Goal: Task Accomplishment & Management: Use online tool/utility

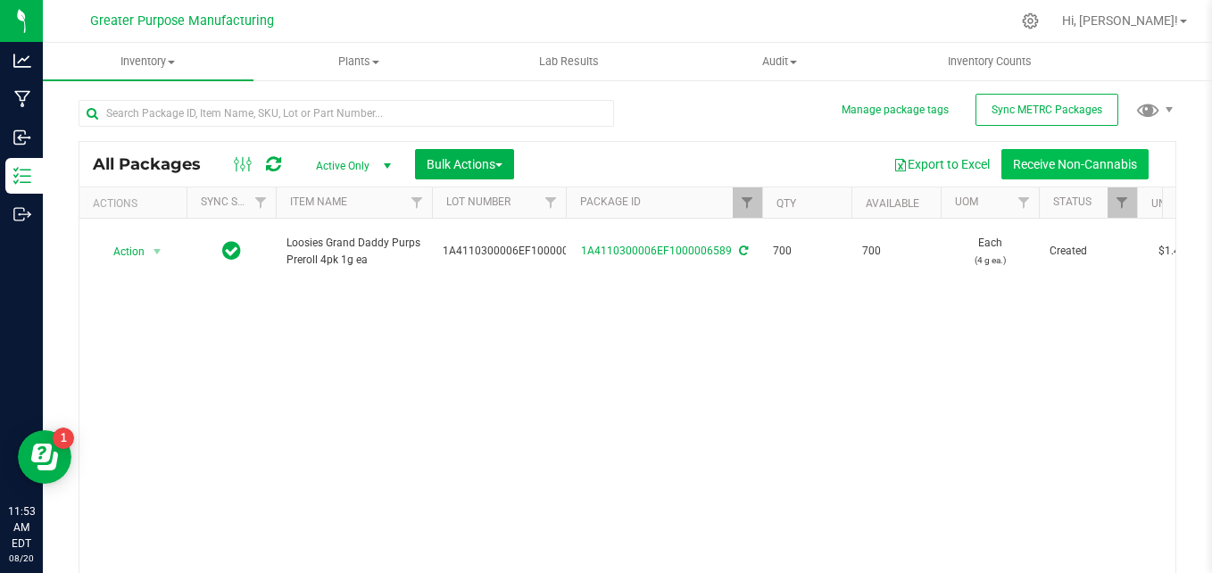
click at [1024, 170] on button "Receive Non-Cannabis" at bounding box center [1074, 164] width 147 height 30
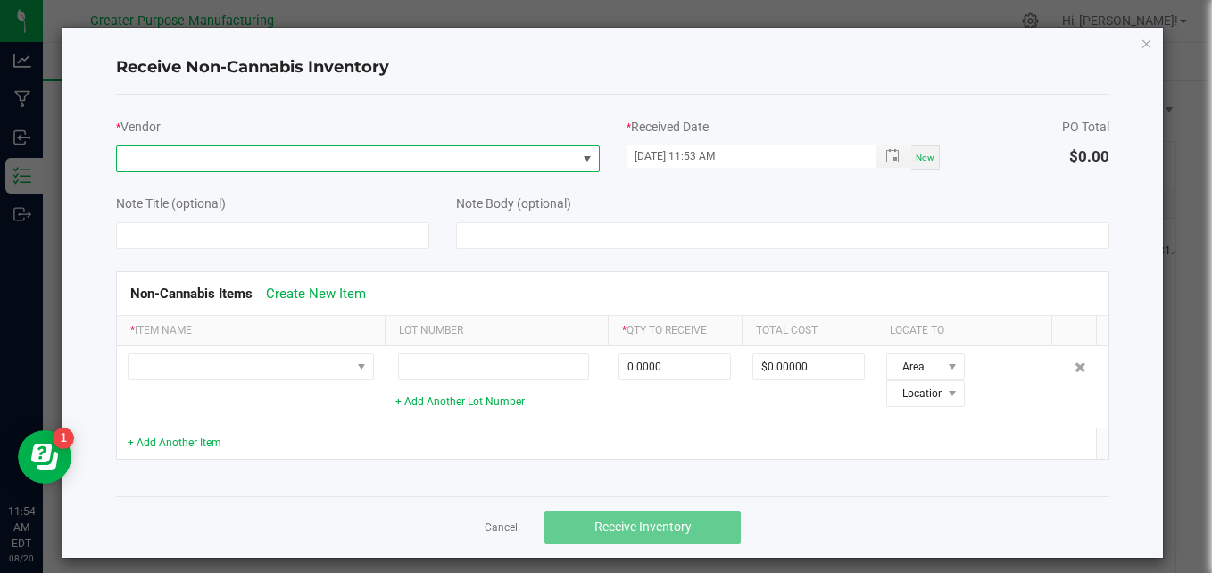
click at [226, 153] on span at bounding box center [347, 158] width 460 height 25
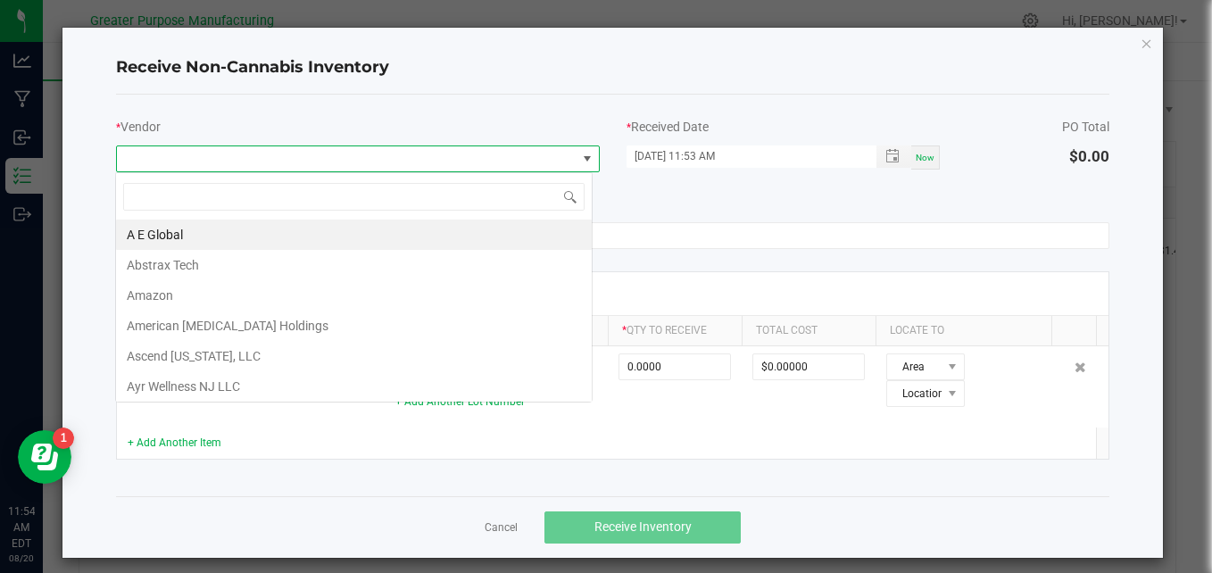
scroll to position [27, 477]
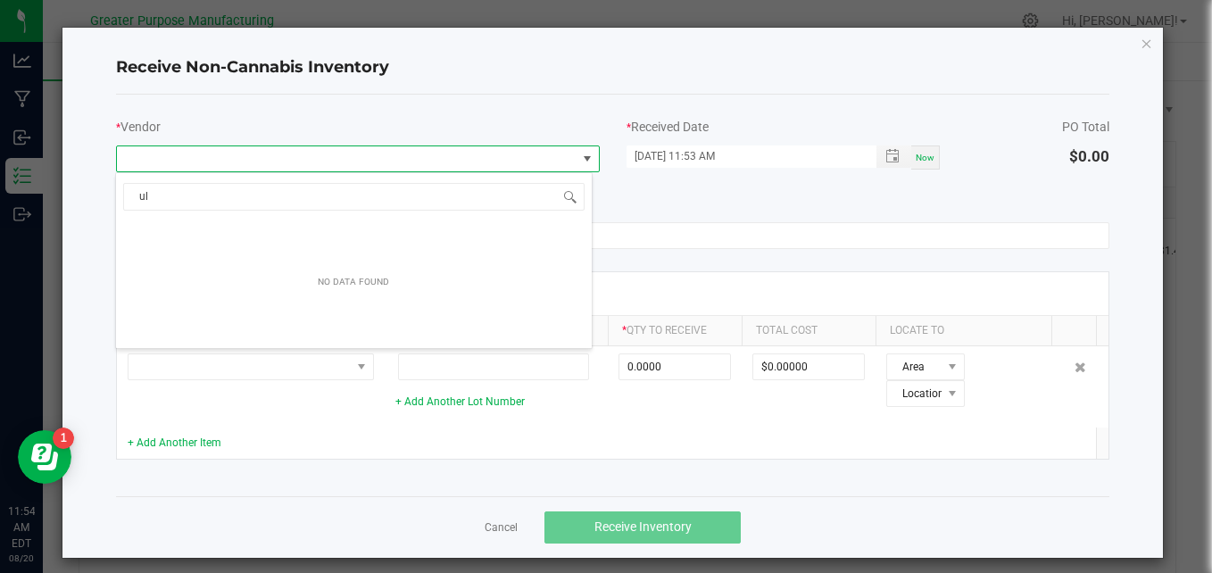
type input "u"
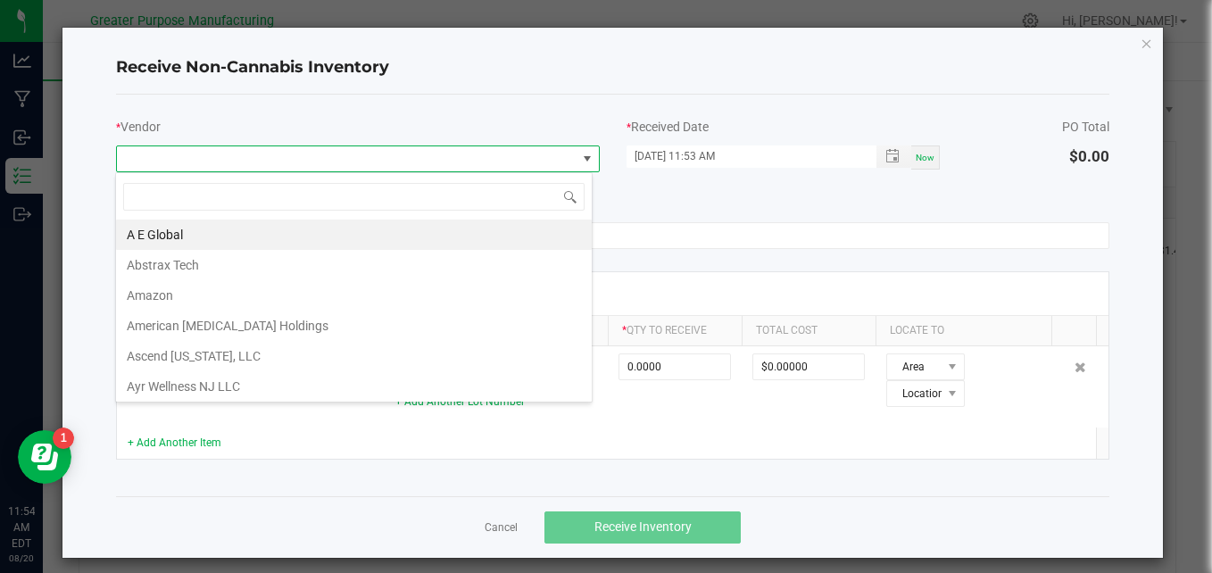
type input "U"
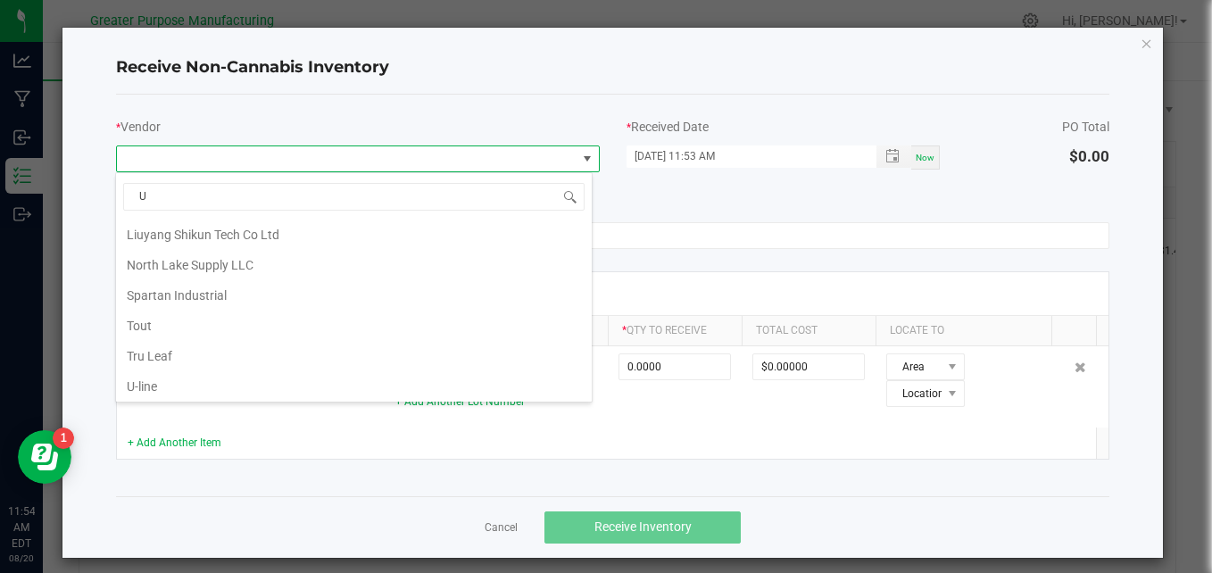
scroll to position [398, 0]
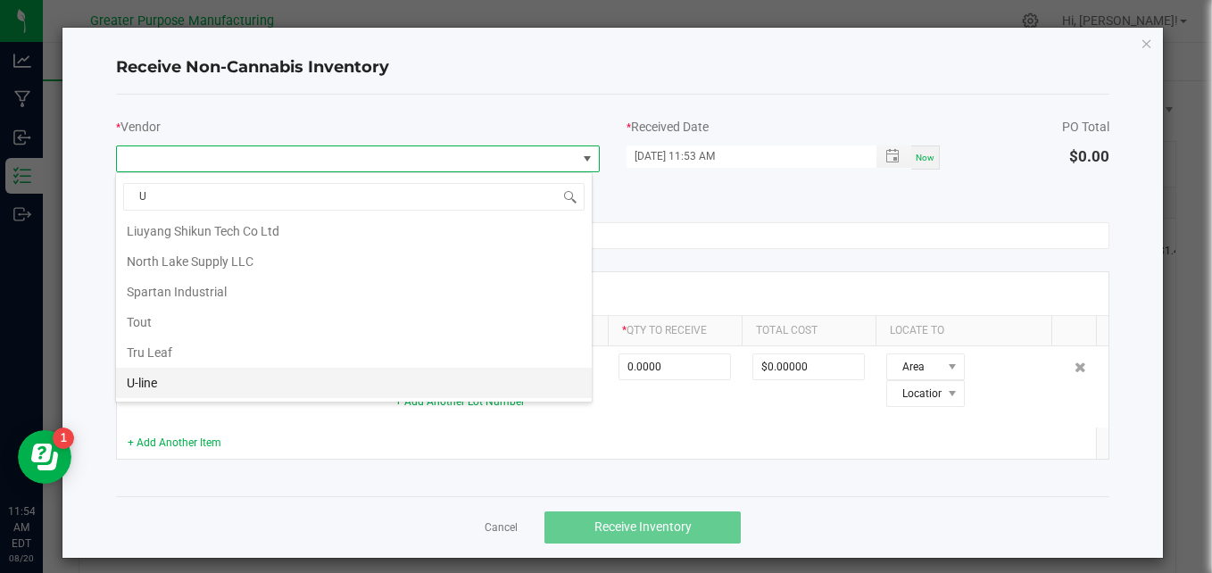
click at [148, 383] on li "U-line" at bounding box center [354, 383] width 476 height 30
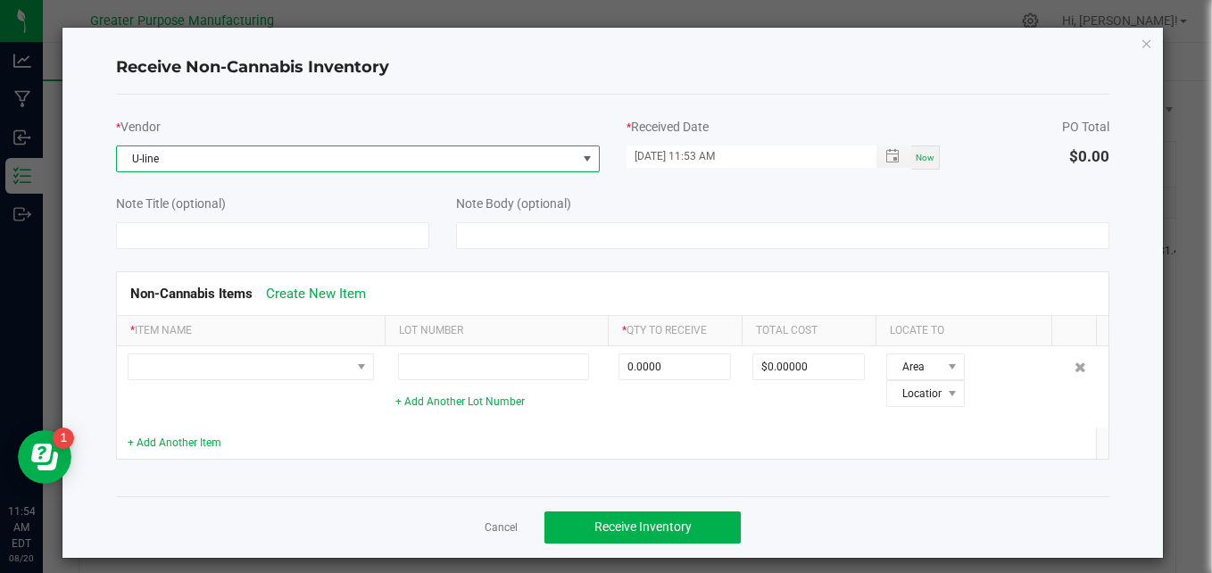
click at [199, 156] on span "U-line" at bounding box center [347, 158] width 460 height 25
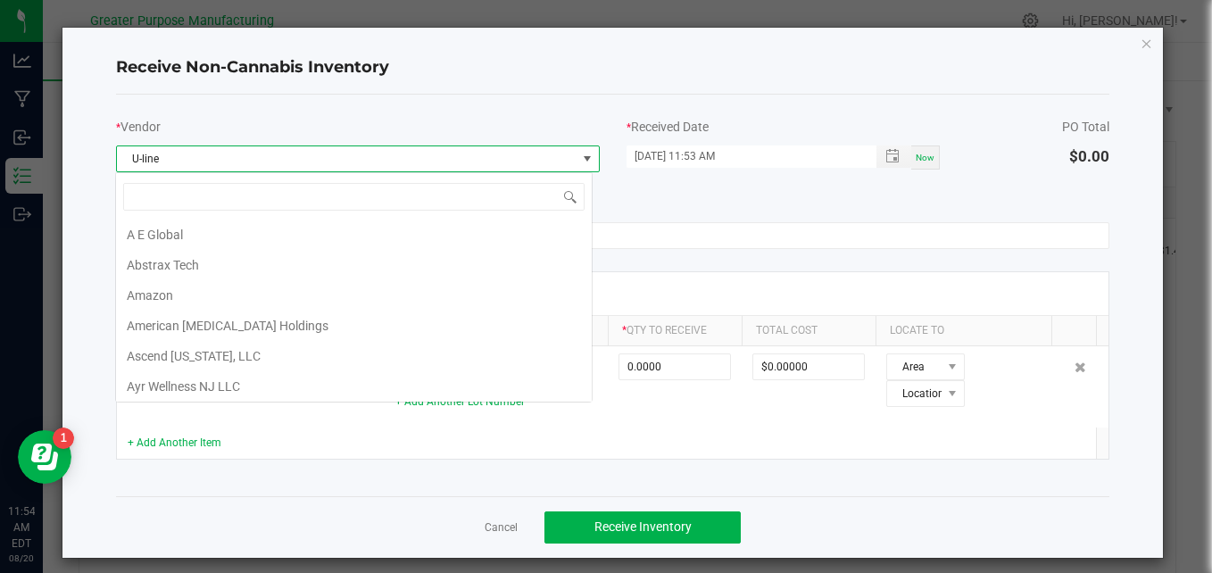
scroll to position [1430, 0]
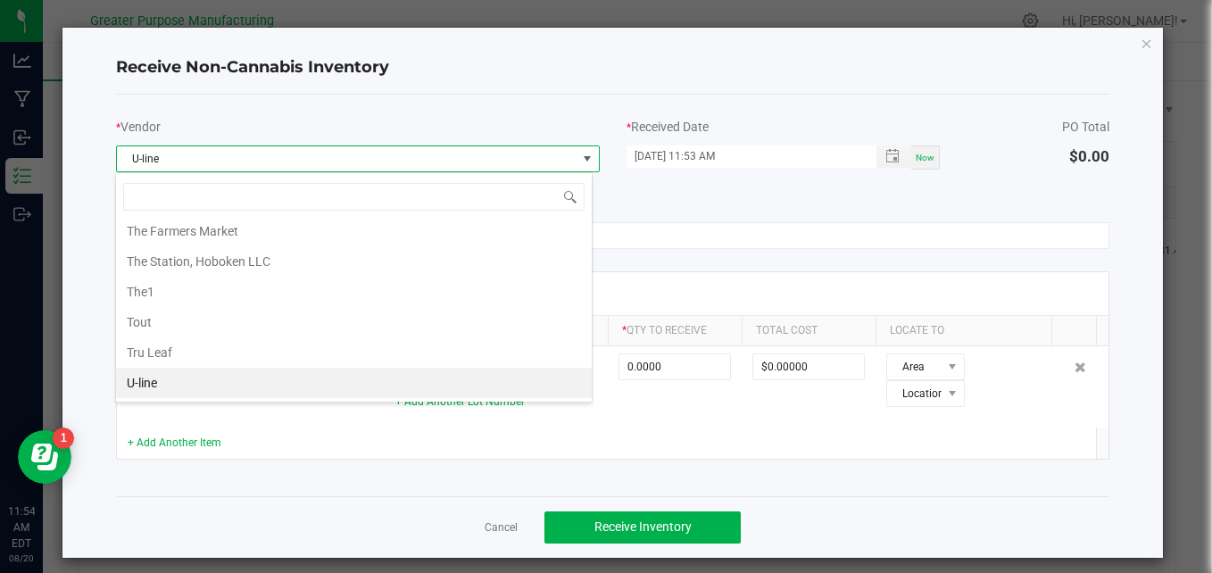
click at [204, 160] on span "U-line" at bounding box center [347, 158] width 460 height 25
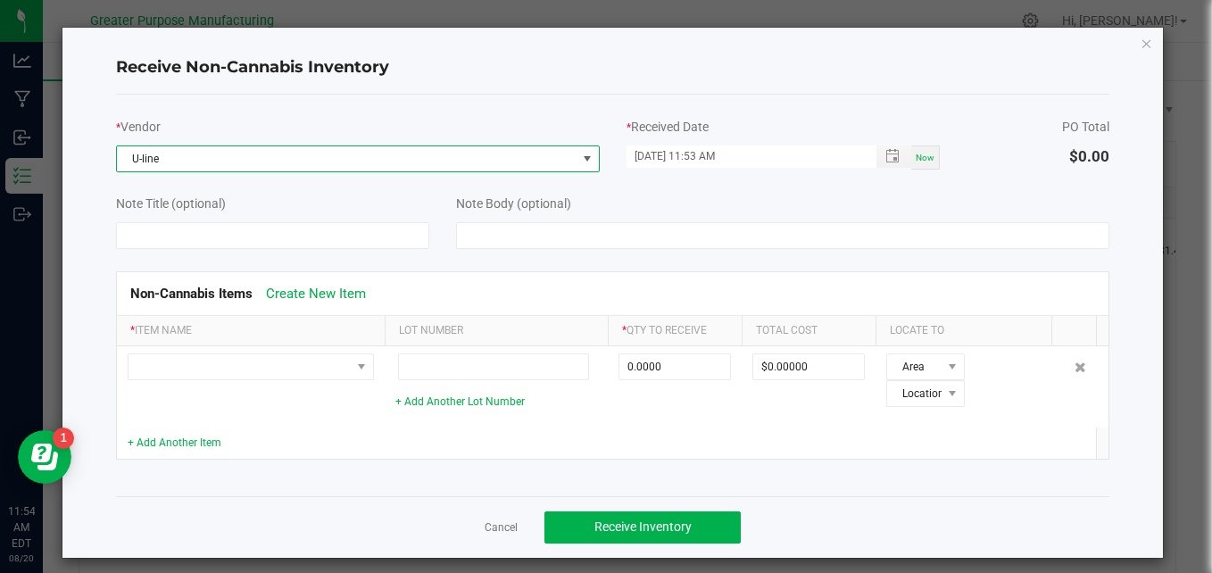
click at [204, 160] on span "U-line" at bounding box center [347, 158] width 460 height 25
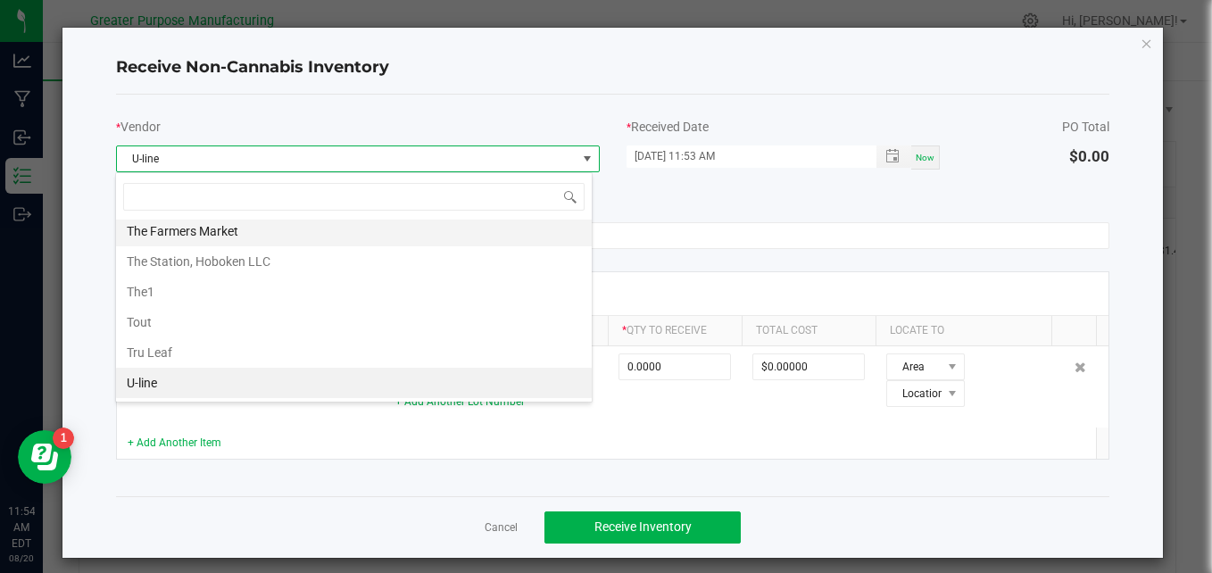
click at [185, 233] on li "The Farmers Market" at bounding box center [354, 231] width 476 height 30
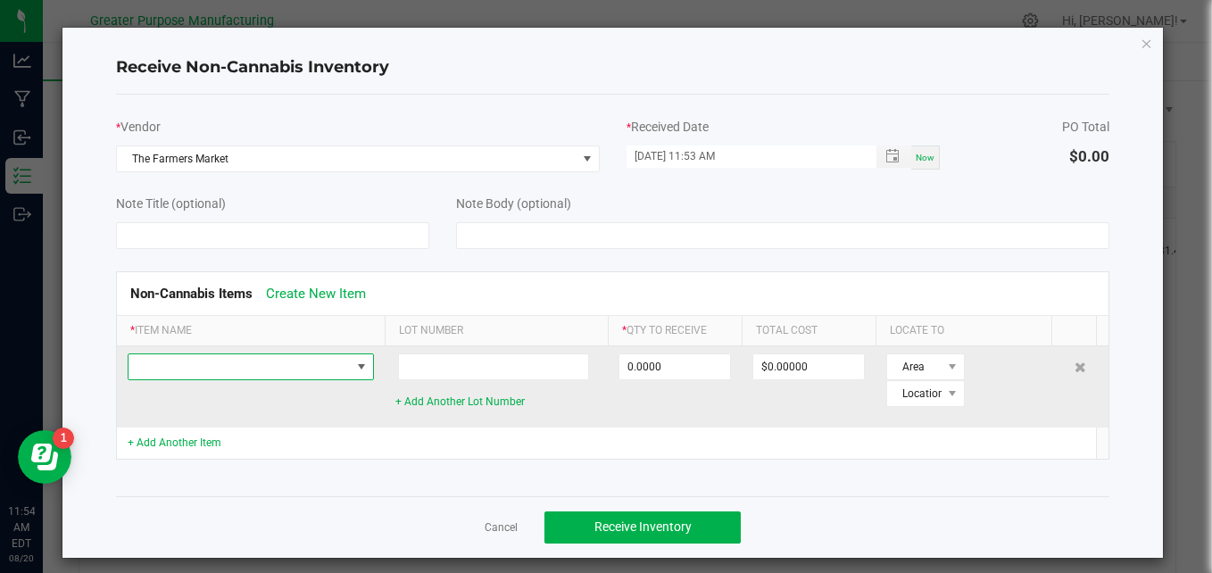
click at [341, 370] on span at bounding box center [240, 366] width 222 height 25
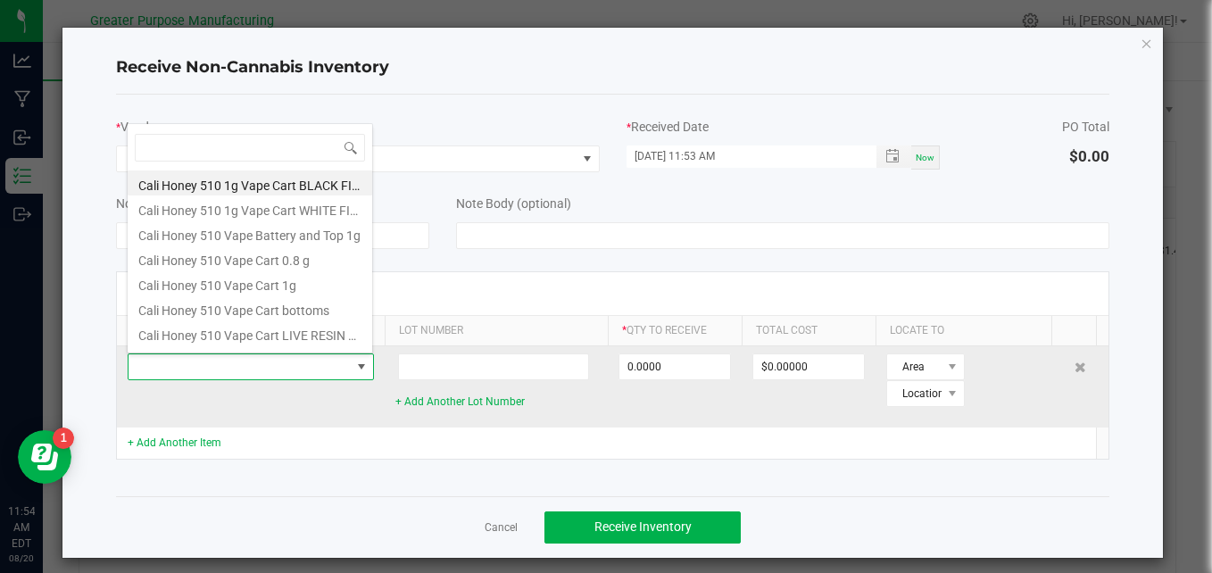
scroll to position [27, 246]
type input "final"
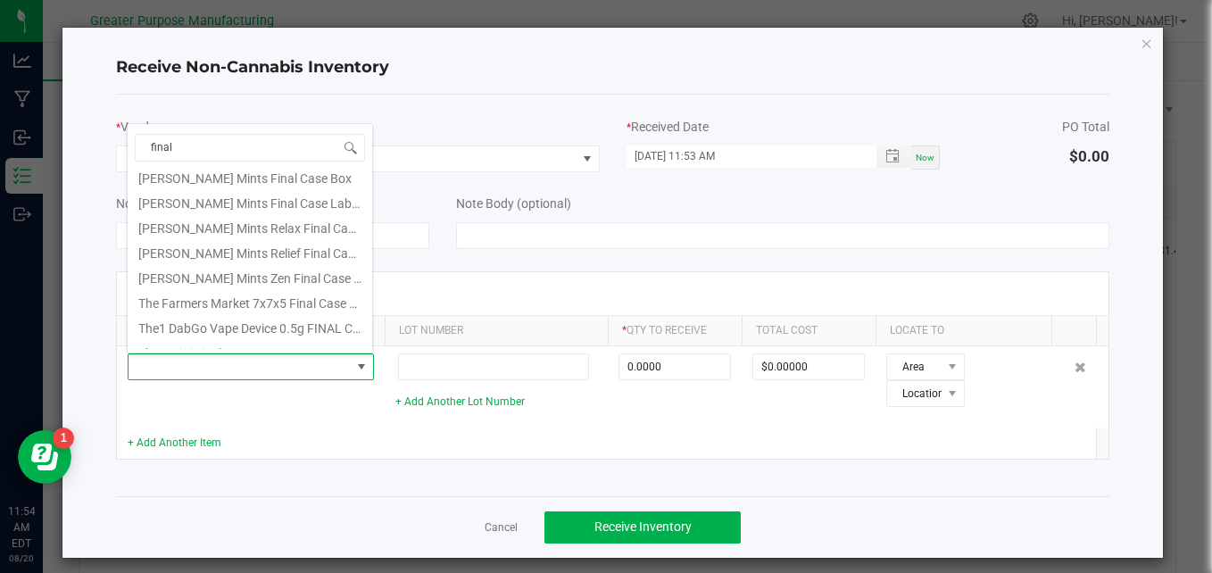
scroll to position [371, 0]
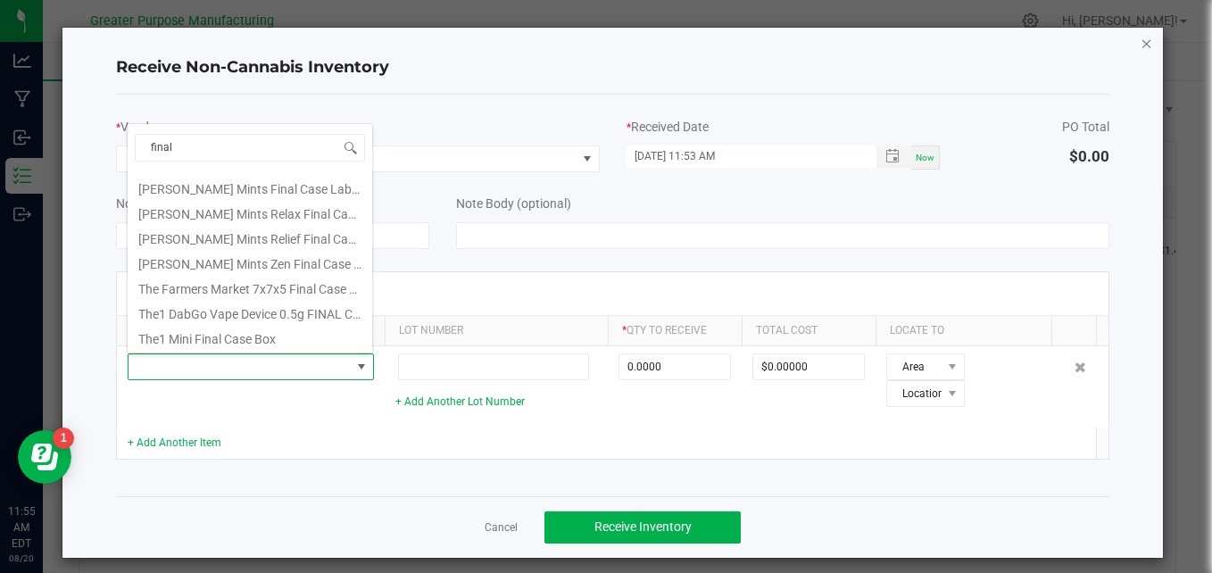
click at [1141, 43] on icon "Close" at bounding box center [1147, 42] width 12 height 21
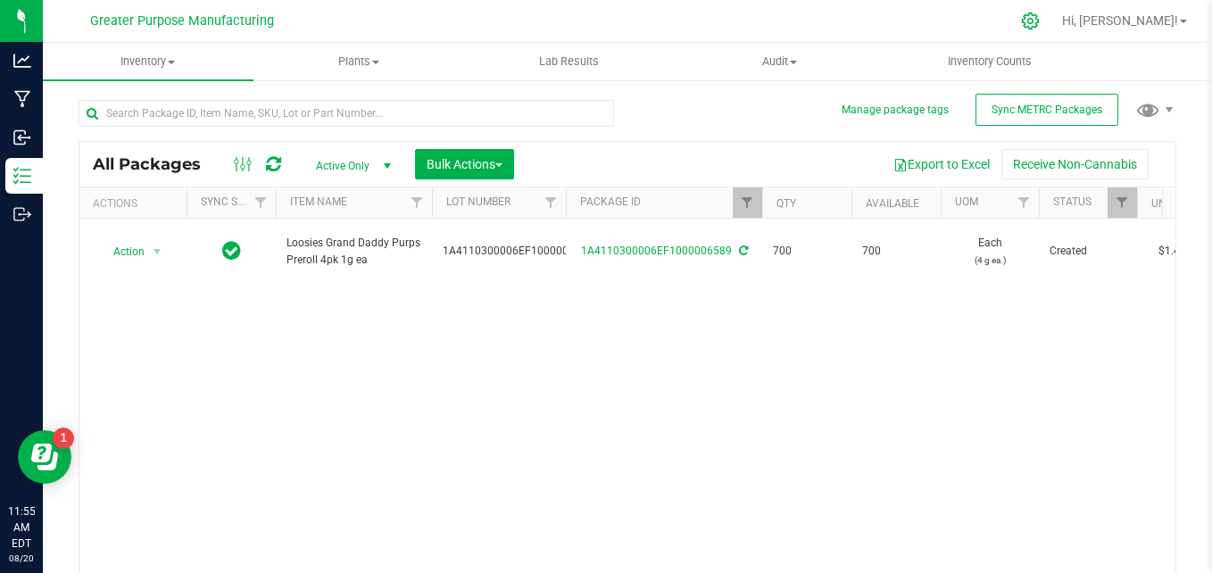
click at [1040, 18] on icon at bounding box center [1030, 21] width 19 height 19
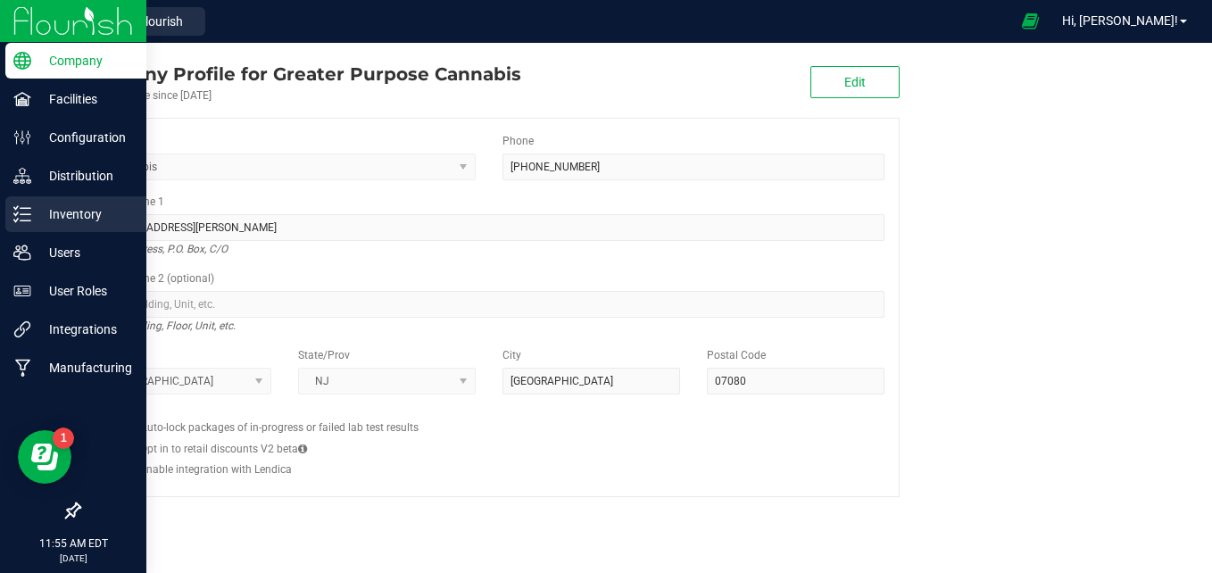
click at [73, 210] on p "Inventory" at bounding box center [84, 213] width 107 height 21
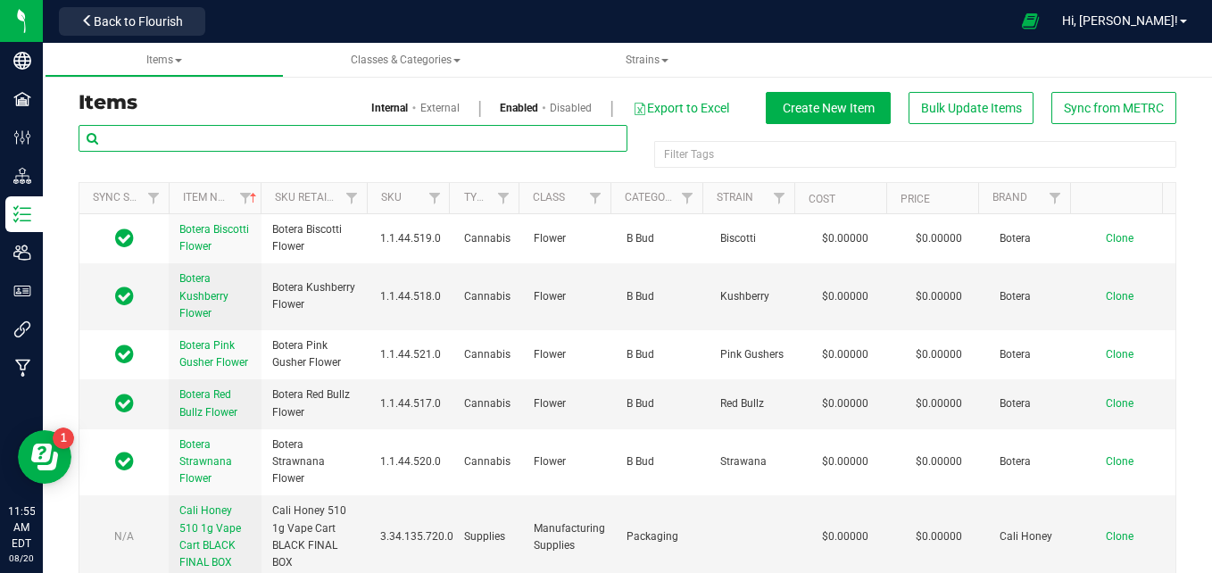
click at [172, 145] on input "text" at bounding box center [353, 138] width 549 height 27
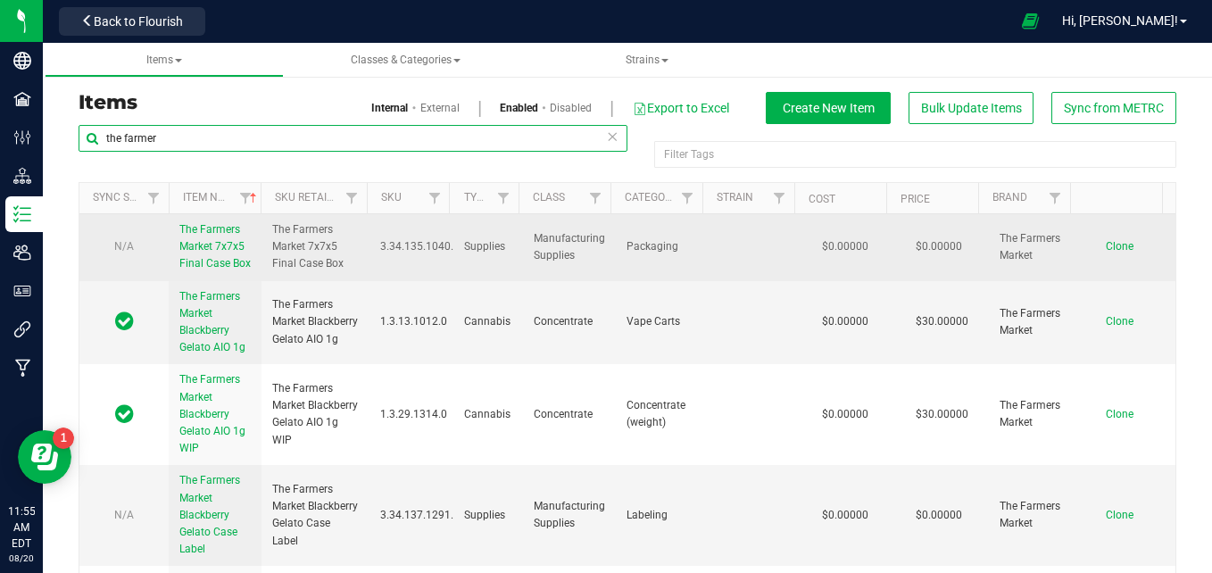
type input "the farmer"
click at [1106, 253] on span "Clone" at bounding box center [1120, 246] width 28 height 12
drag, startPoint x: 203, startPoint y: 294, endPoint x: 202, endPoint y: 285, distance: 9.1
click at [202, 281] on td "The Farmers Market 7x7x5 Final Case Box" at bounding box center [215, 247] width 93 height 67
copy span "The Farmers Market 7x7x5 Final Case Box"
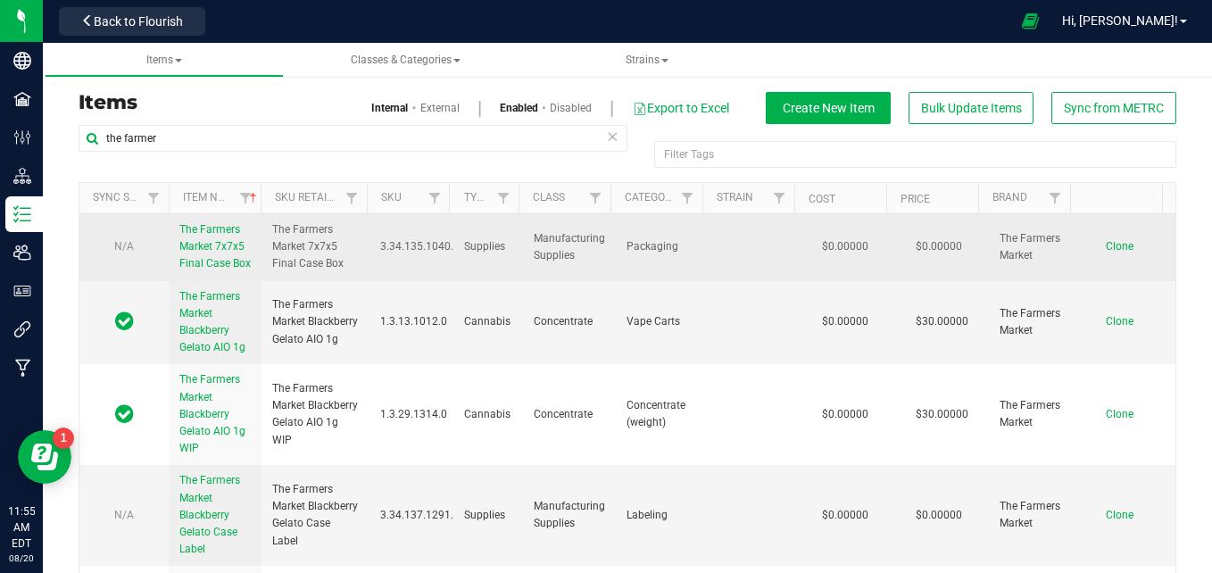
click at [1106, 253] on span "Clone" at bounding box center [1120, 246] width 28 height 12
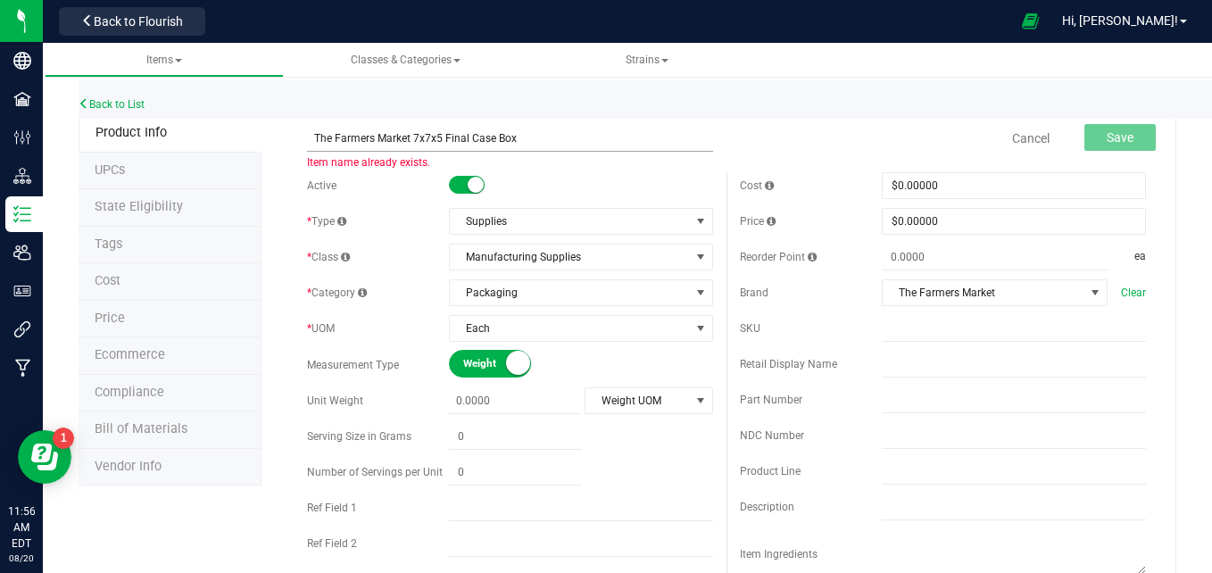
click at [426, 134] on input "The Farmers Market 7x7x5 Final Case Box" at bounding box center [510, 138] width 406 height 27
type input "The Farmers Market 7x5x5 Final Case Box"
drag, startPoint x: 1116, startPoint y: 138, endPoint x: 1106, endPoint y: 110, distance: 30.2
click at [1107, 137] on span "Save" at bounding box center [1120, 137] width 27 height 14
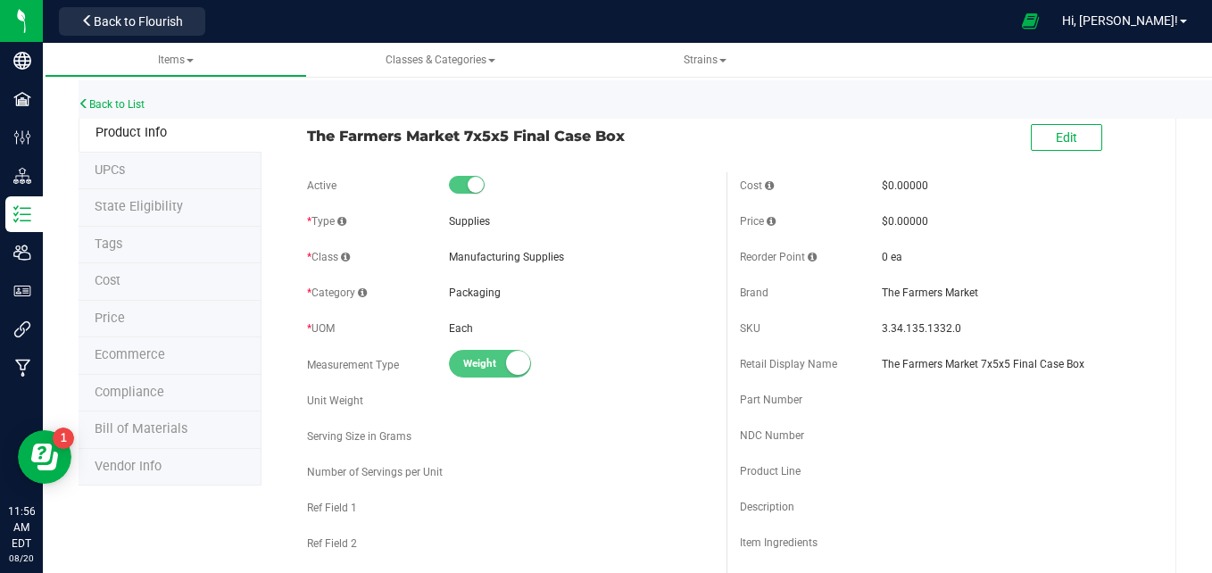
drag, startPoint x: 121, startPoint y: 29, endPoint x: 117, endPoint y: 38, distance: 10.0
click at [117, 38] on nav "Greater Purpose Manufacturing Back to Flourish Hi, [PERSON_NAME]!" at bounding box center [627, 21] width 1169 height 43
click at [129, 21] on span "Back to Flourish" at bounding box center [138, 21] width 89 height 14
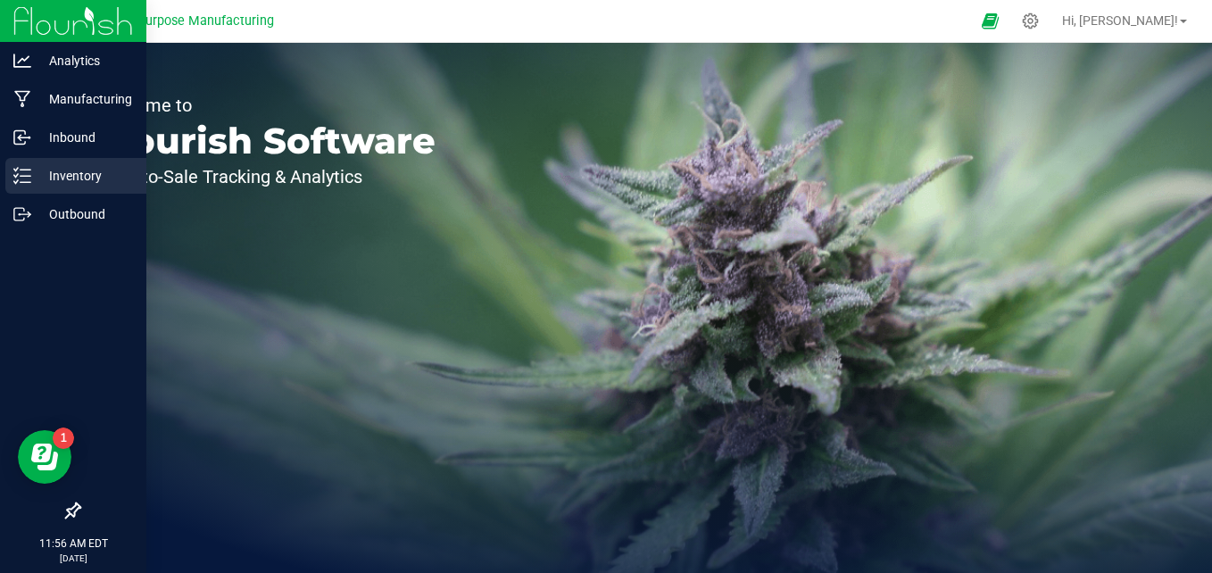
click at [71, 172] on p "Inventory" at bounding box center [84, 175] width 107 height 21
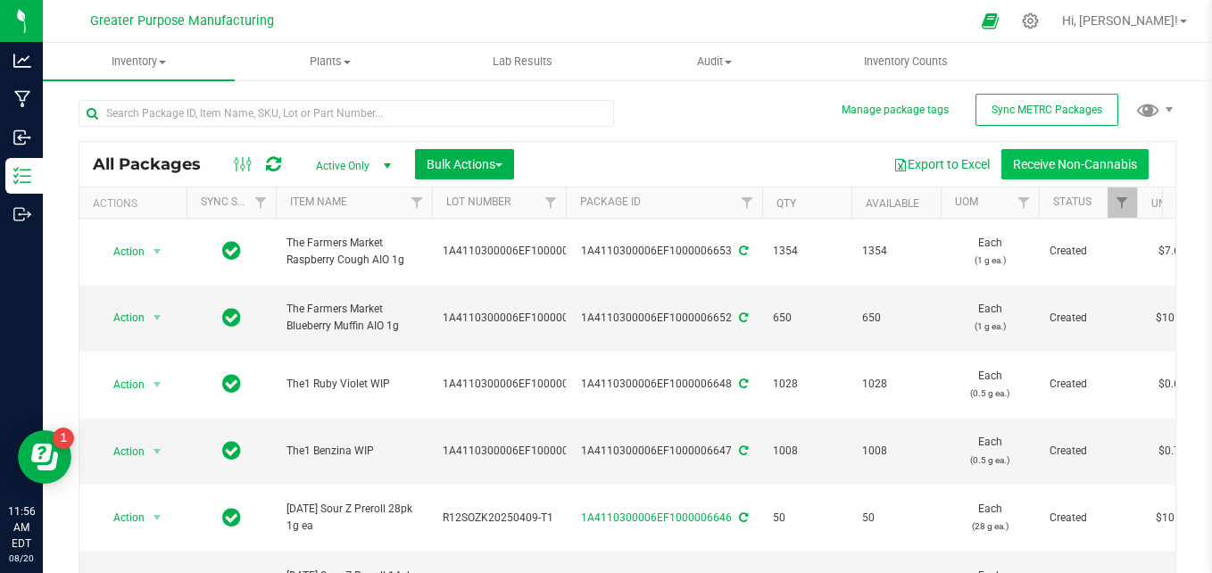
click at [1066, 168] on button "Receive Non-Cannabis" at bounding box center [1074, 164] width 147 height 30
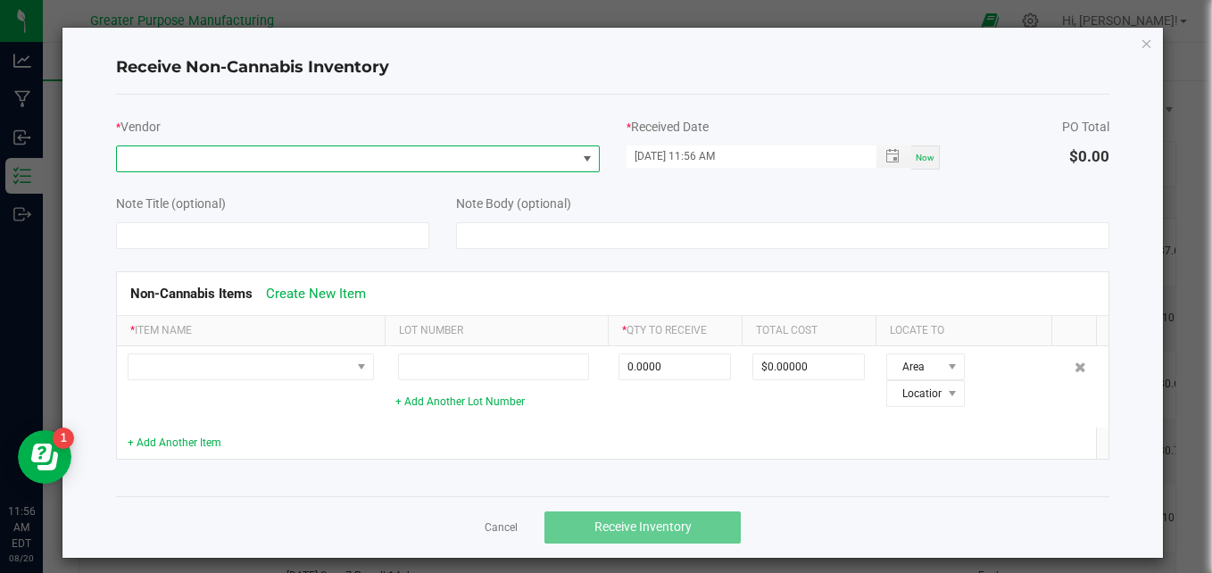
click at [243, 159] on span at bounding box center [347, 158] width 460 height 25
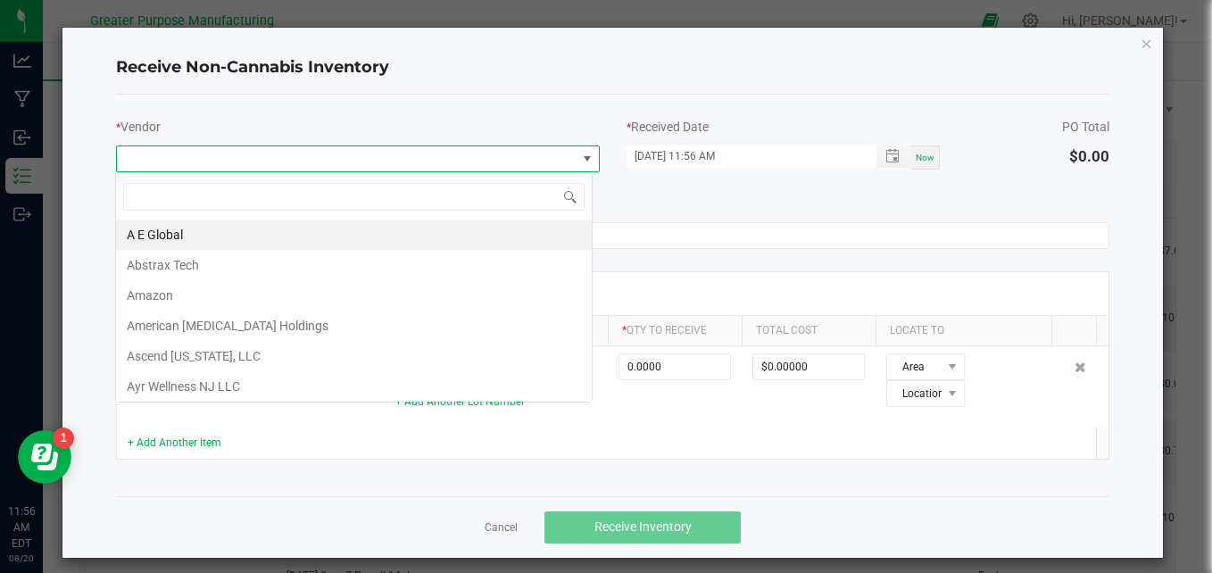
scroll to position [27, 477]
type input "the"
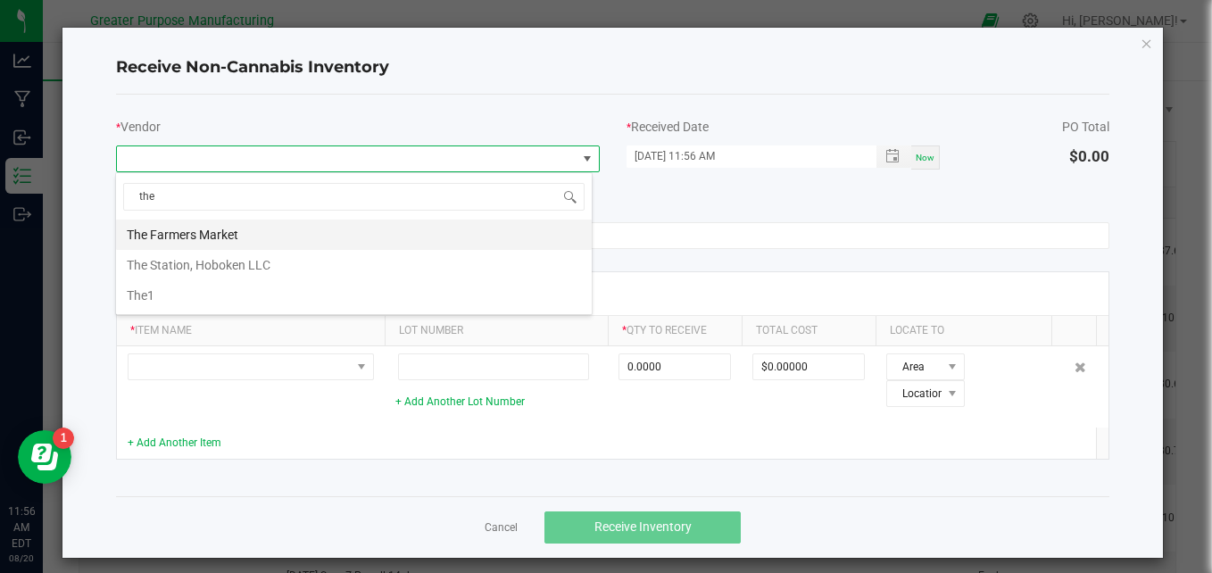
click at [166, 232] on li "The Farmers Market" at bounding box center [354, 235] width 476 height 30
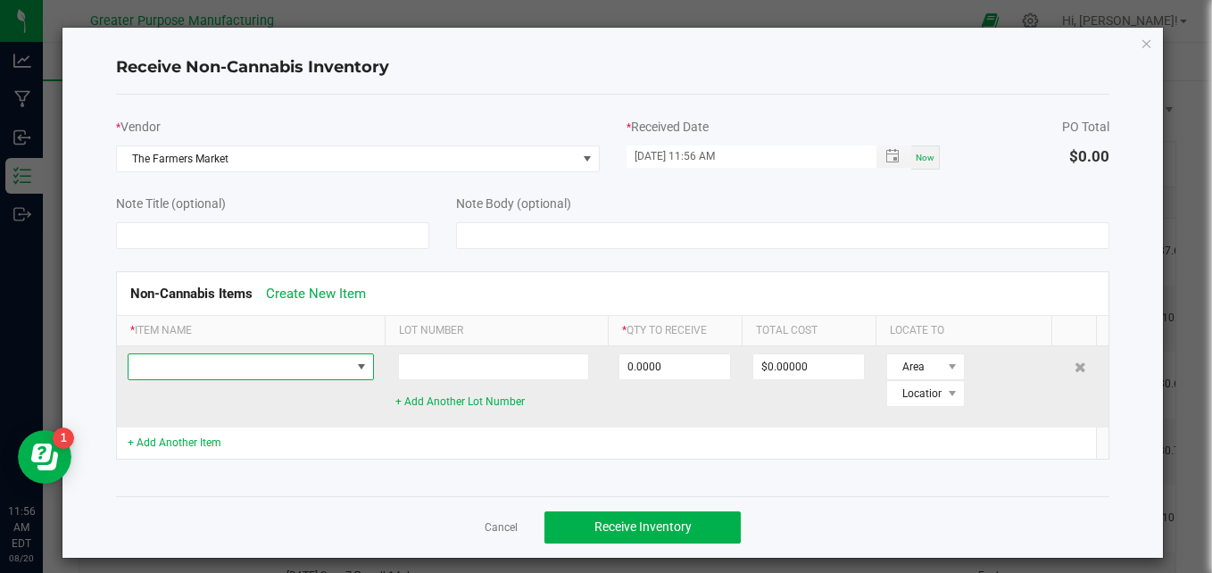
click at [158, 369] on span at bounding box center [240, 366] width 222 height 25
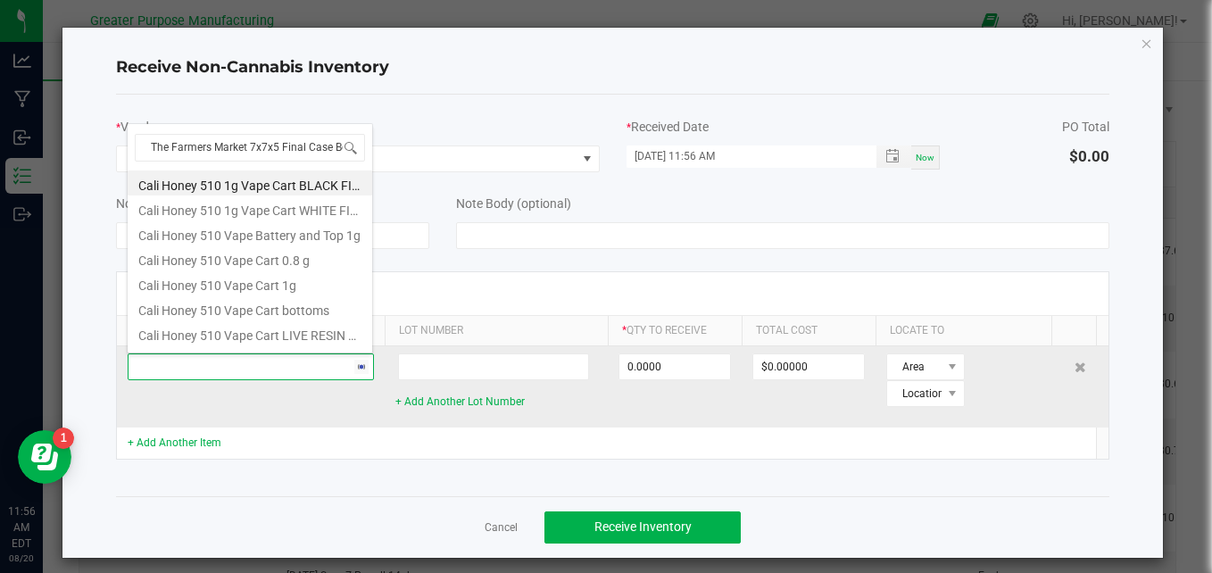
scroll to position [0, 8]
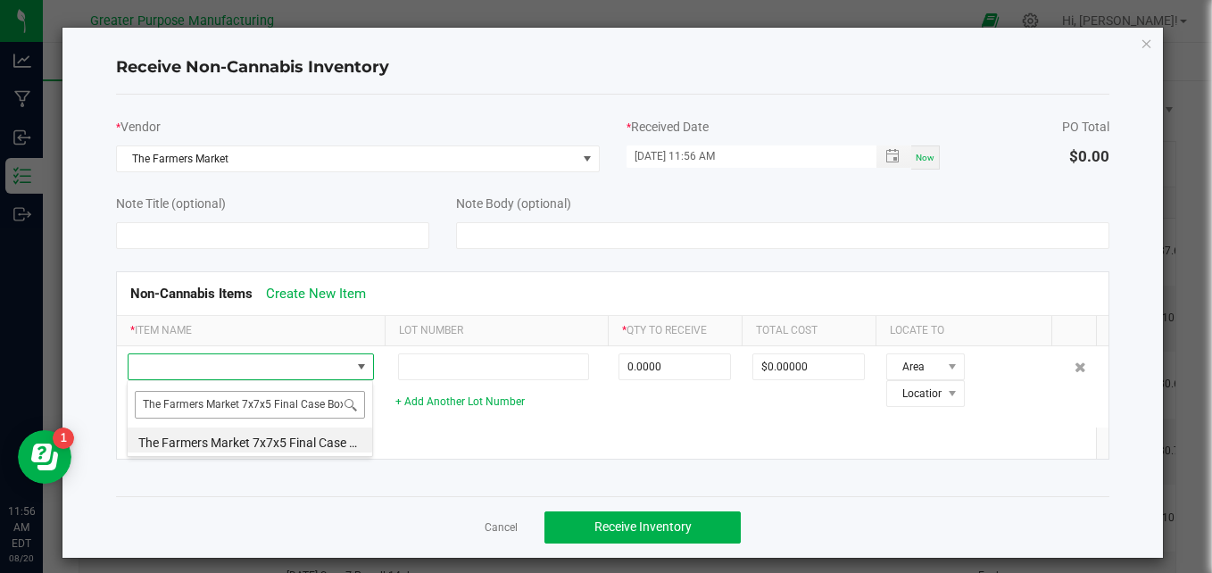
click at [261, 404] on input "The Farmers Market 7x7x5 Final Case Box" at bounding box center [250, 405] width 230 height 28
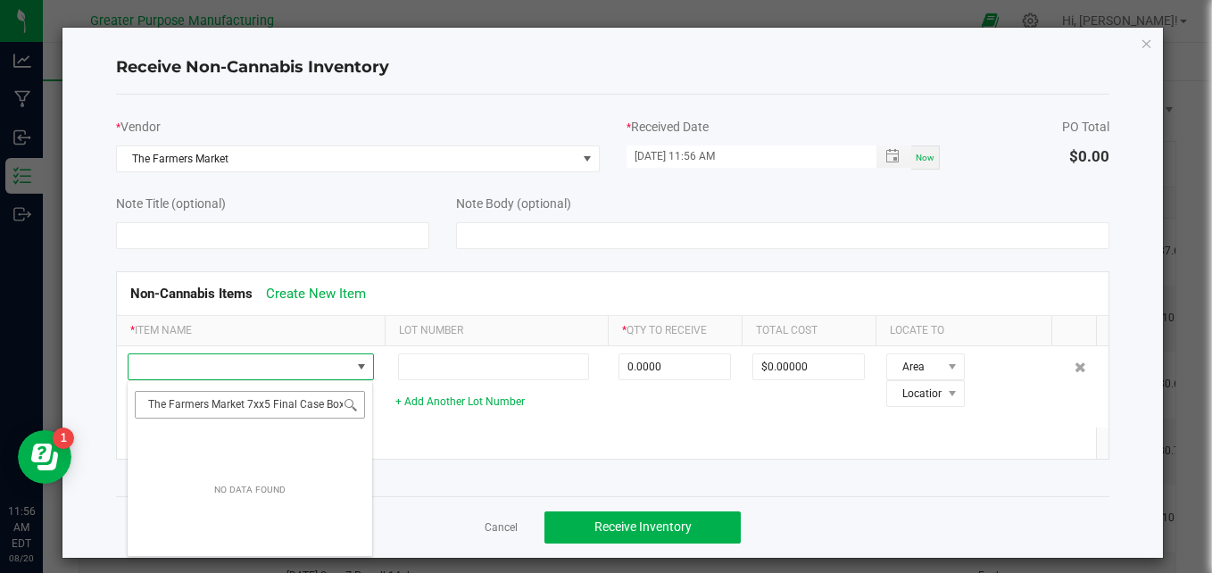
type input "The Farmers Market 7x5x5 Final Case Box"
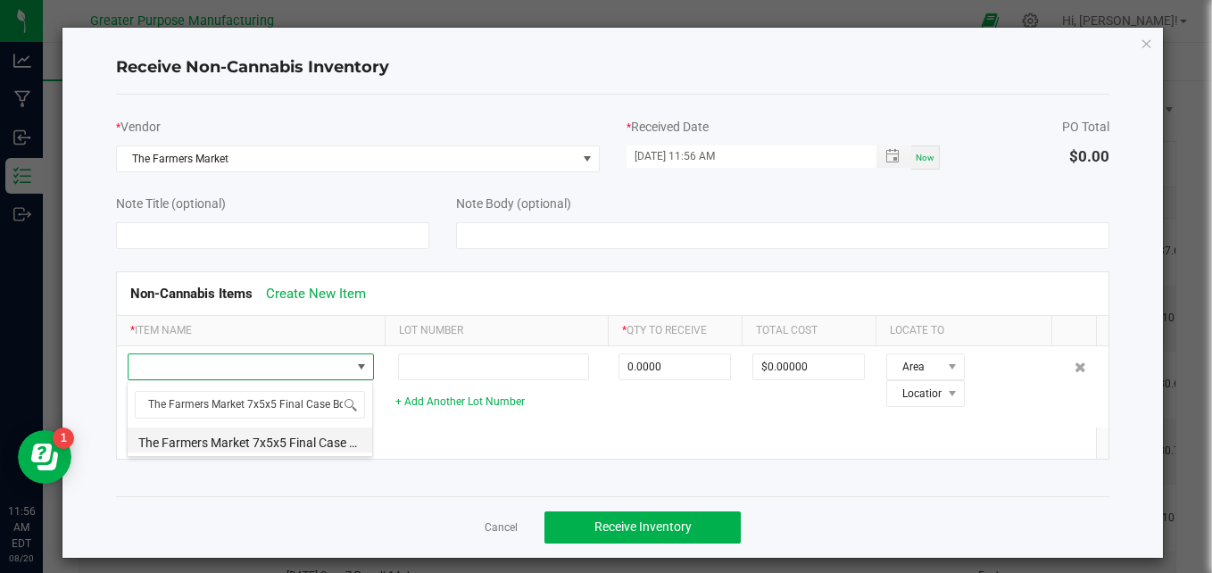
click at [278, 442] on li "The Farmers Market 7x5x5 Final Case Box" at bounding box center [250, 439] width 245 height 25
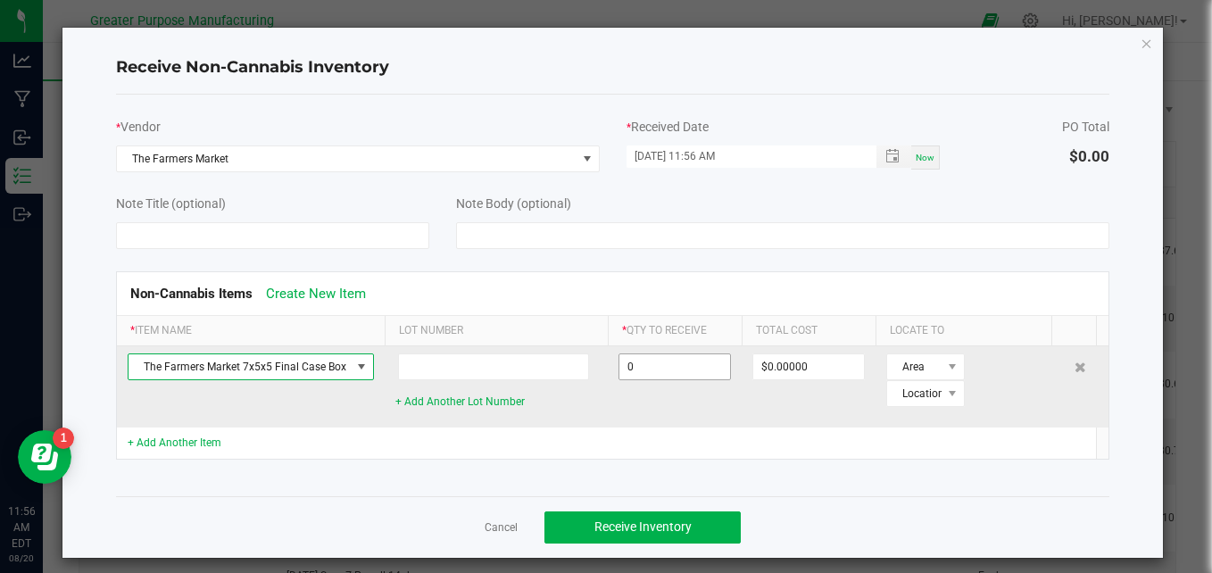
click at [662, 373] on input "0" at bounding box center [674, 366] width 111 height 25
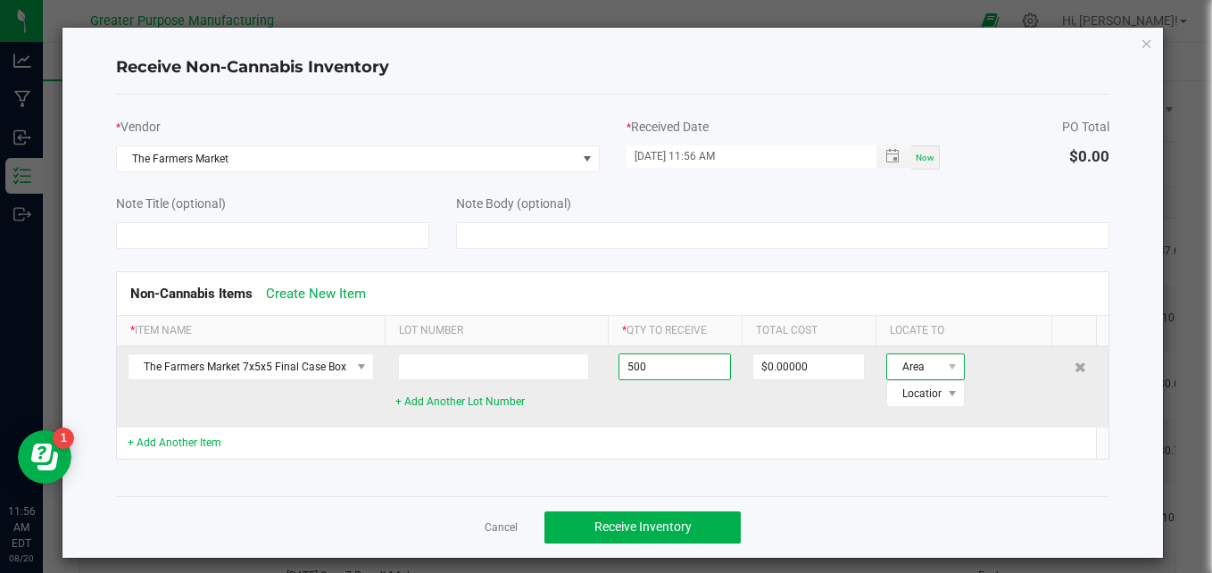
type input "500 ea"
click at [922, 361] on span "Area" at bounding box center [914, 366] width 54 height 25
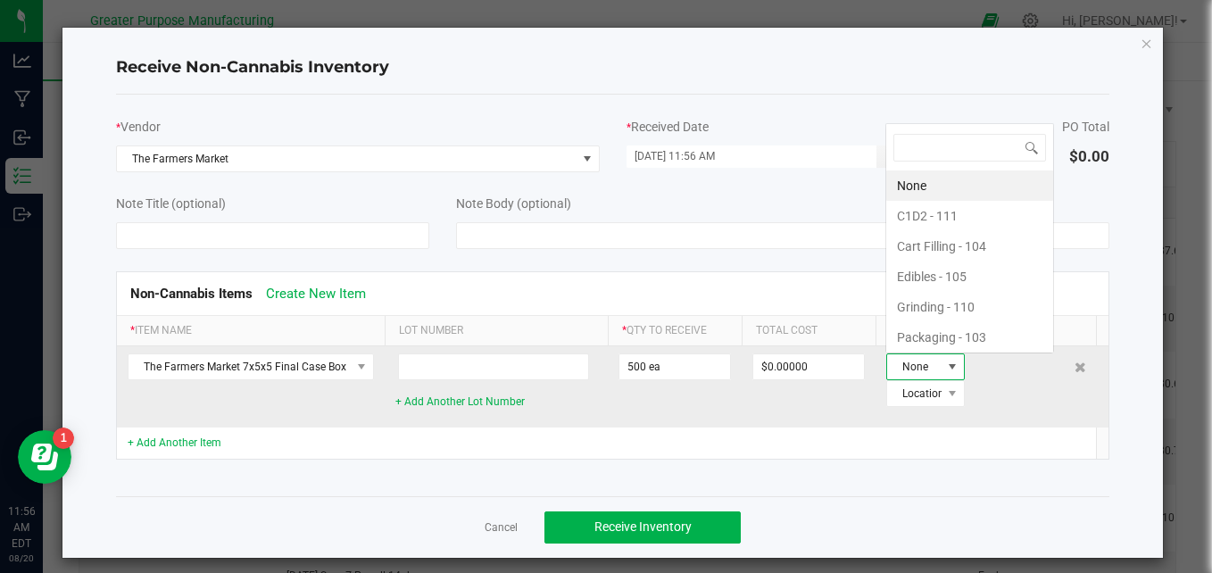
scroll to position [27, 67]
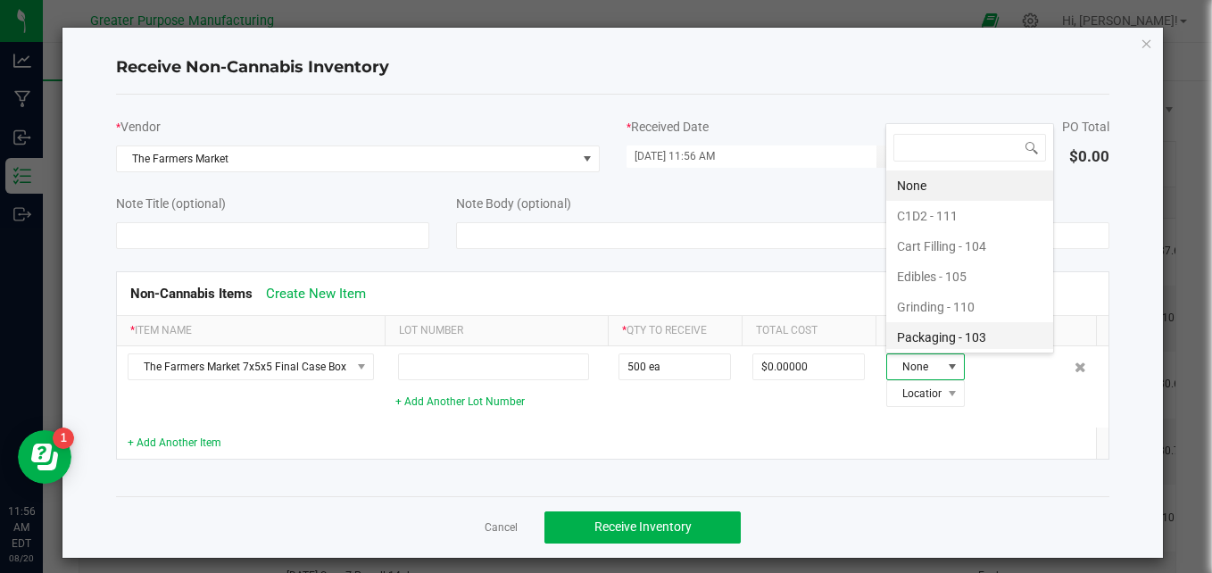
click at [933, 337] on li "Packaging - 103" at bounding box center [969, 337] width 167 height 30
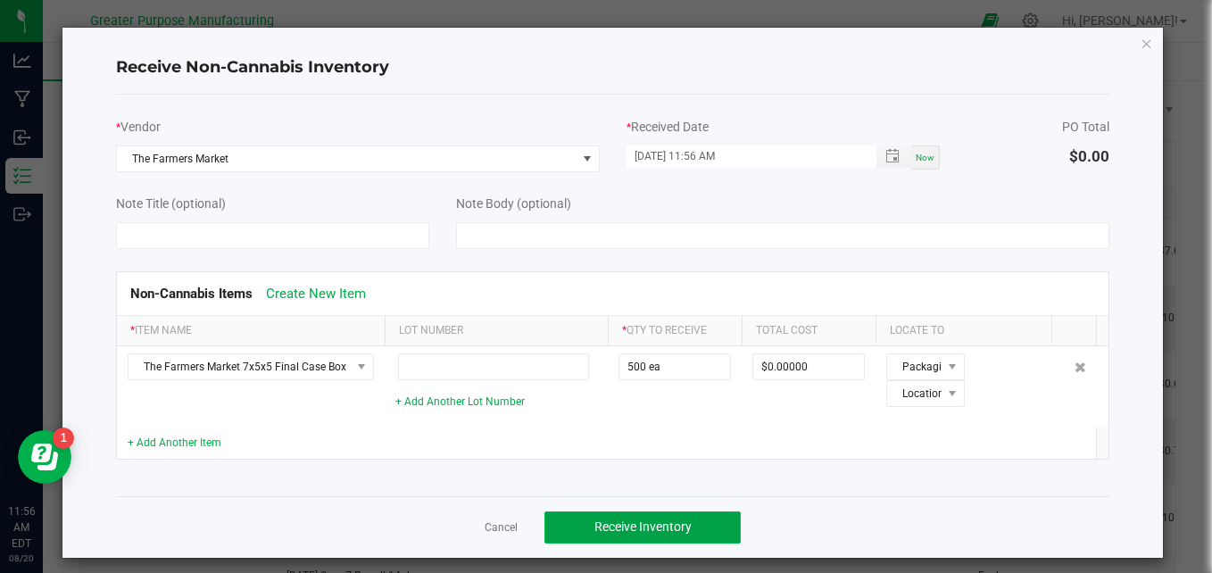
click at [610, 527] on span "Receive Inventory" at bounding box center [642, 526] width 97 height 14
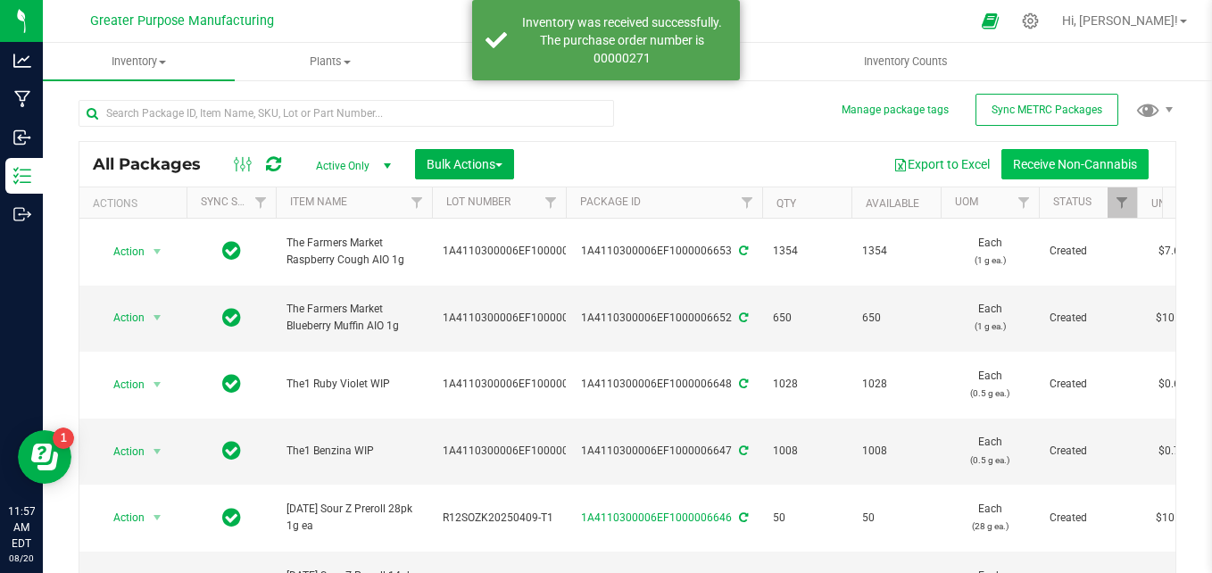
click at [1054, 153] on button "Receive Non-Cannabis" at bounding box center [1074, 164] width 147 height 30
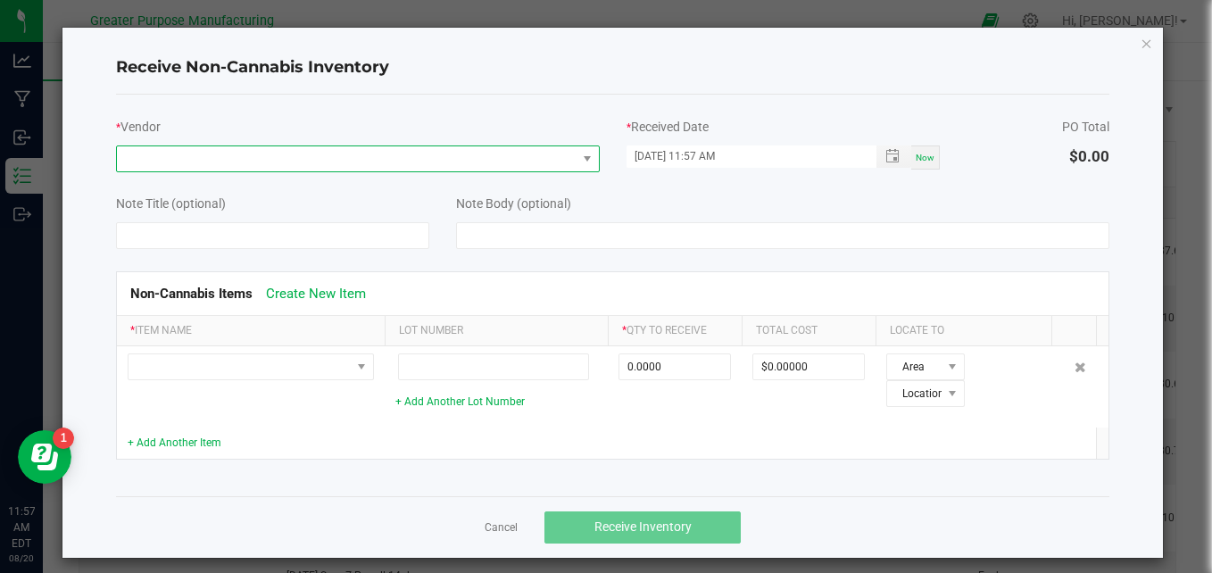
click at [154, 168] on span at bounding box center [347, 158] width 460 height 25
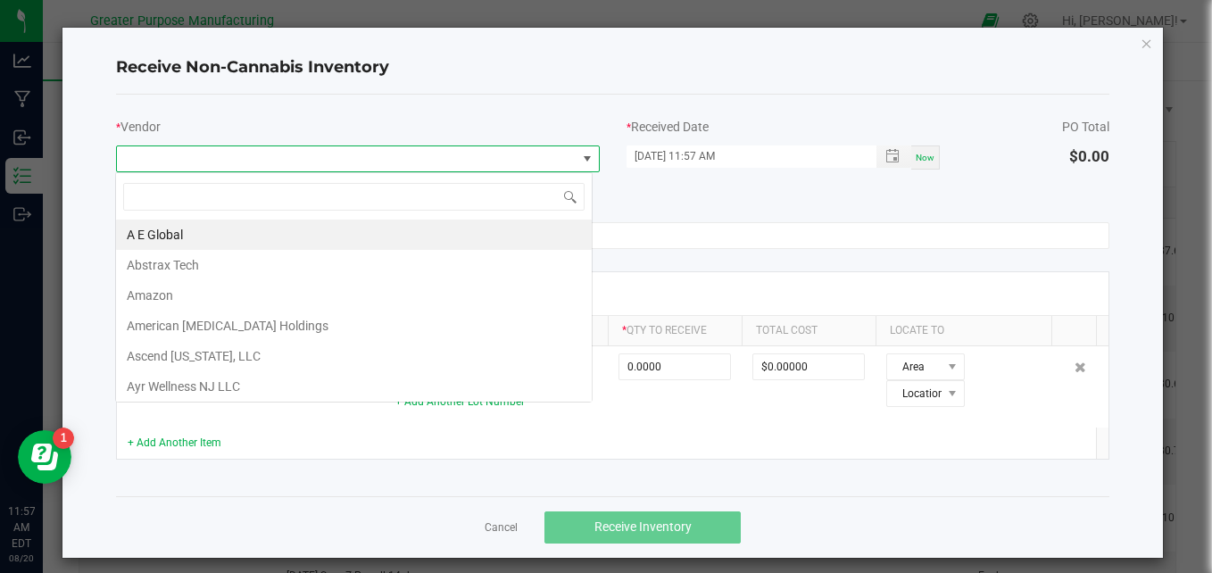
scroll to position [27, 477]
type input "lobo"
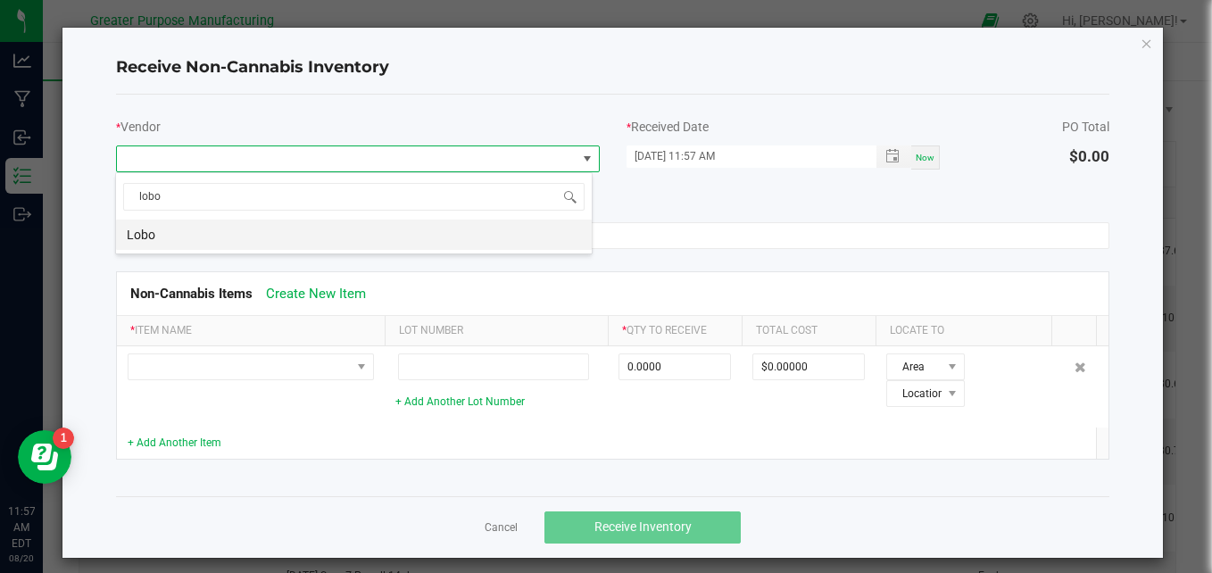
click at [144, 233] on li "Lobo" at bounding box center [354, 235] width 476 height 30
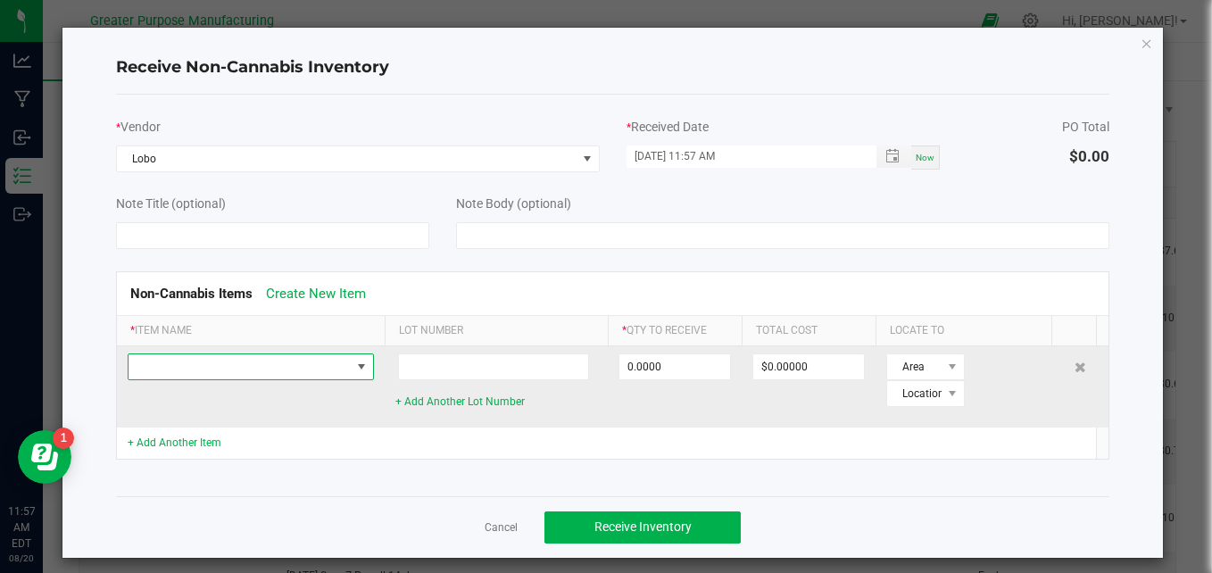
click at [157, 369] on span at bounding box center [240, 366] width 222 height 25
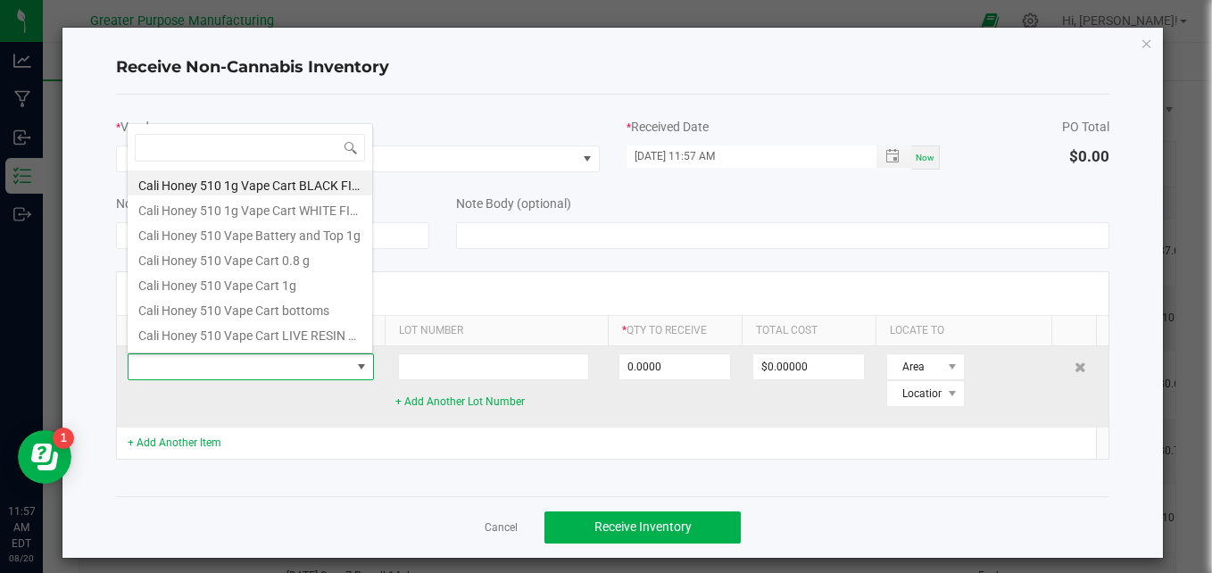
scroll to position [27, 246]
type input "mini"
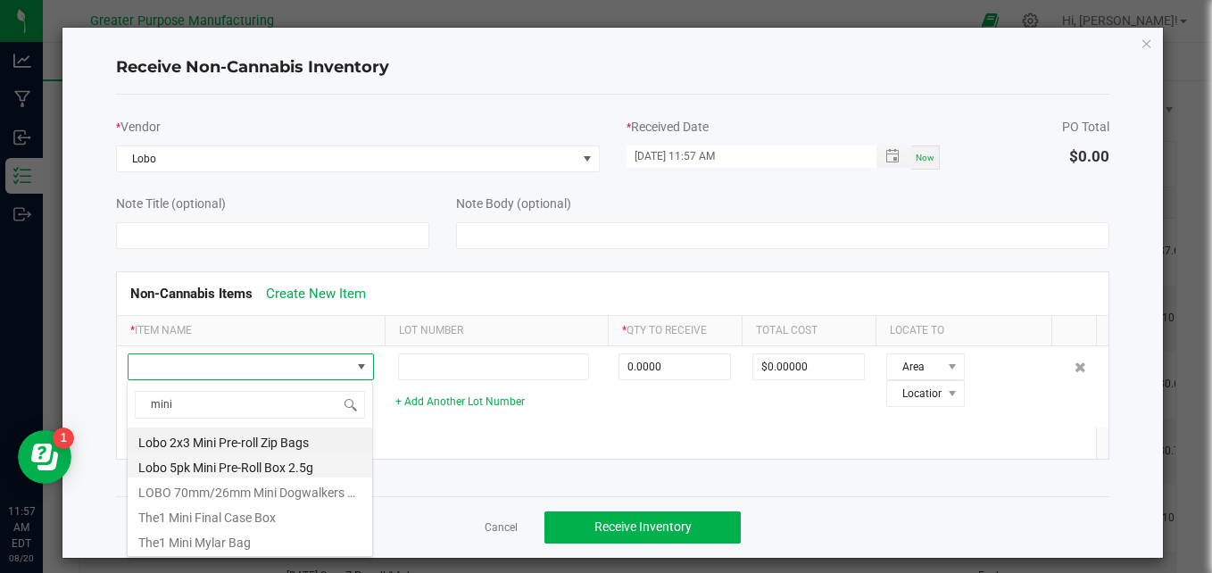
click at [271, 466] on li "Lobo 5pk Mini Pre-Roll Box 2.5g" at bounding box center [250, 464] width 245 height 25
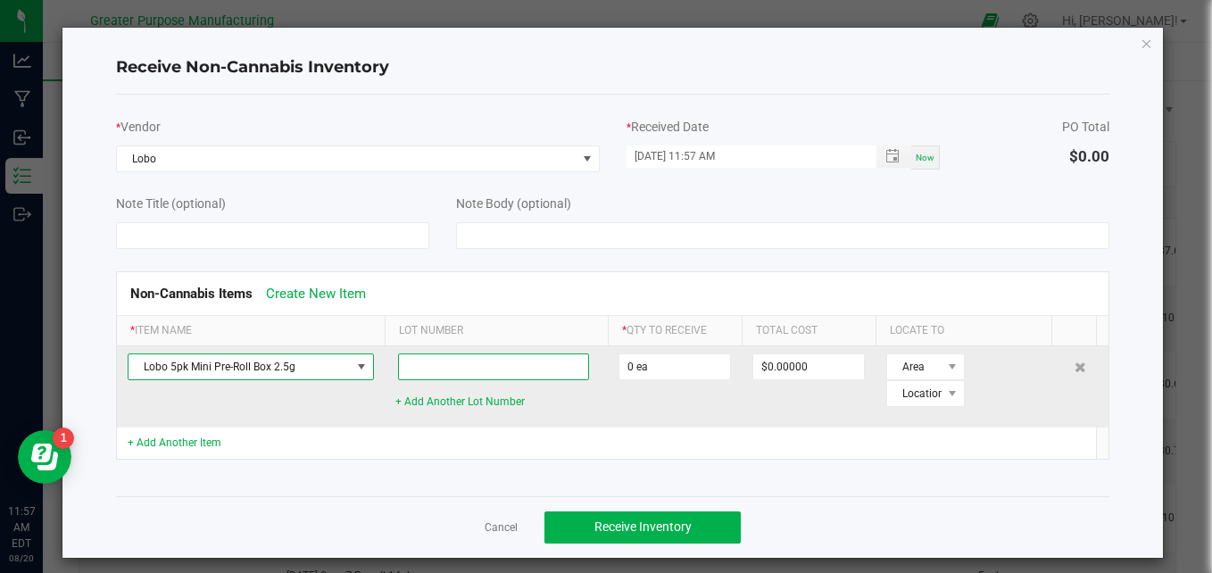
click at [437, 369] on input at bounding box center [494, 366] width 192 height 27
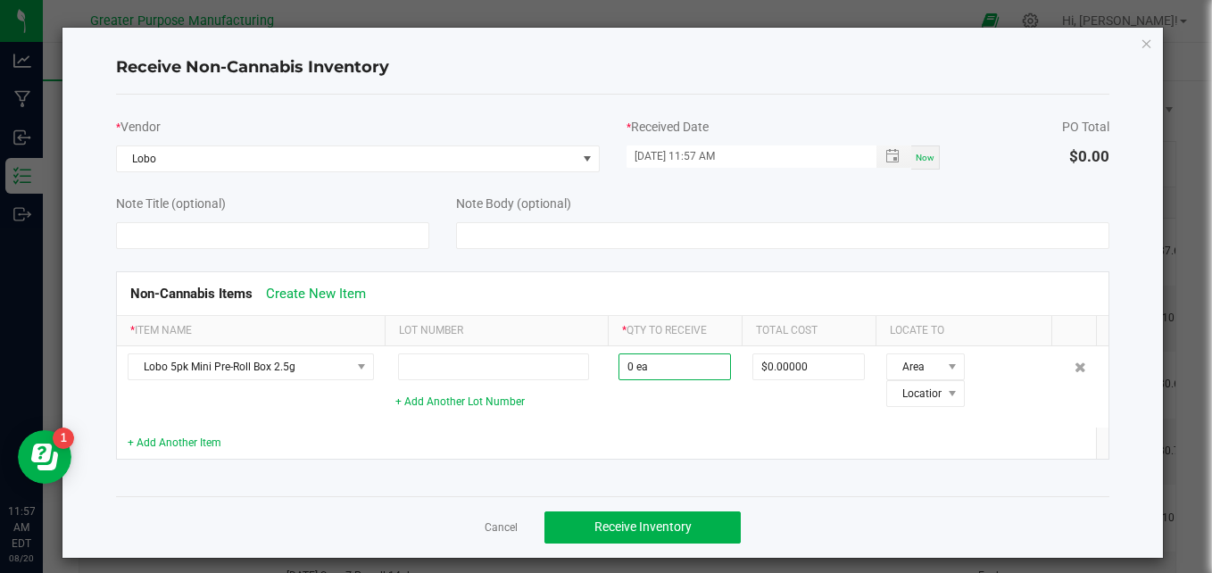
drag, startPoint x: 631, startPoint y: 362, endPoint x: 569, endPoint y: 323, distance: 73.0
click at [569, 323] on th "Lot Number" at bounding box center [496, 331] width 223 height 30
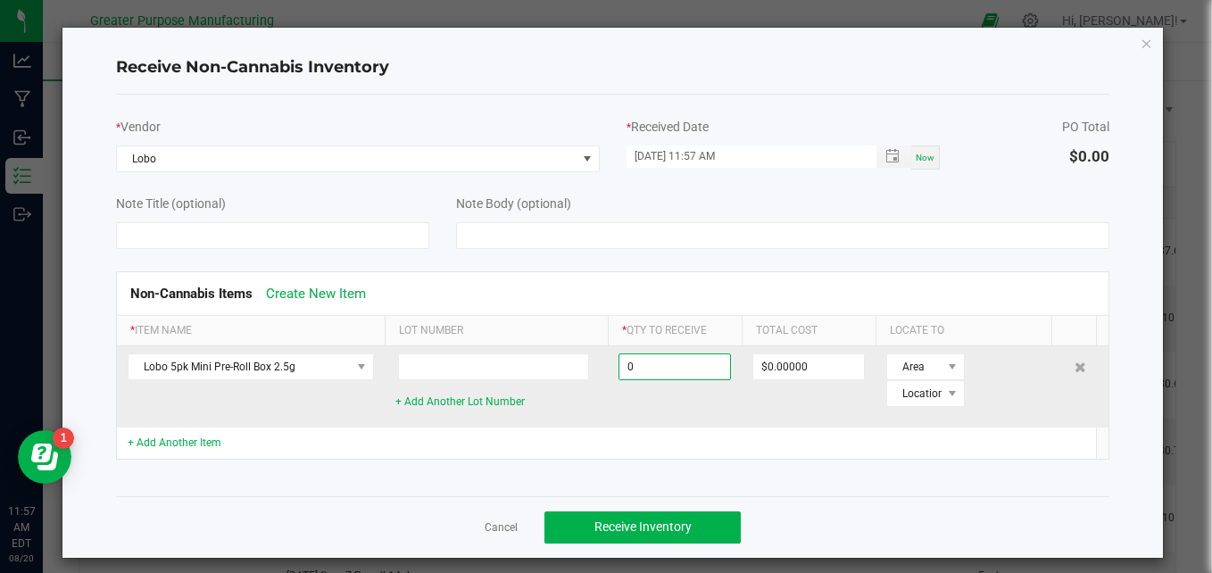
click at [649, 366] on input "0" at bounding box center [674, 366] width 111 height 25
type input "2009 ea"
click at [942, 358] on span at bounding box center [953, 366] width 22 height 25
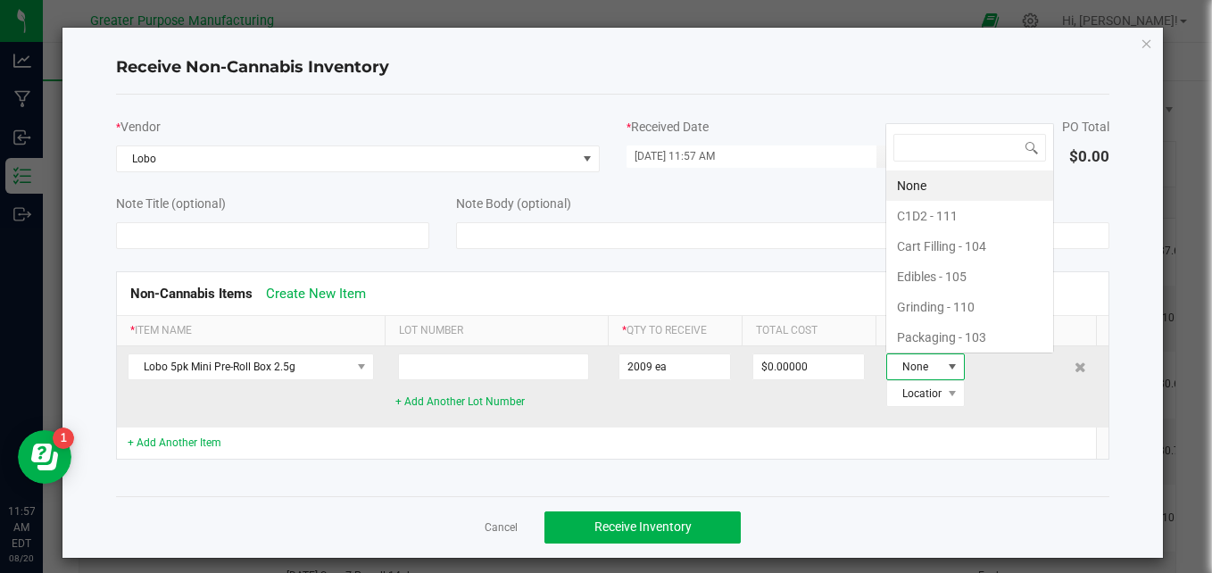
scroll to position [27, 67]
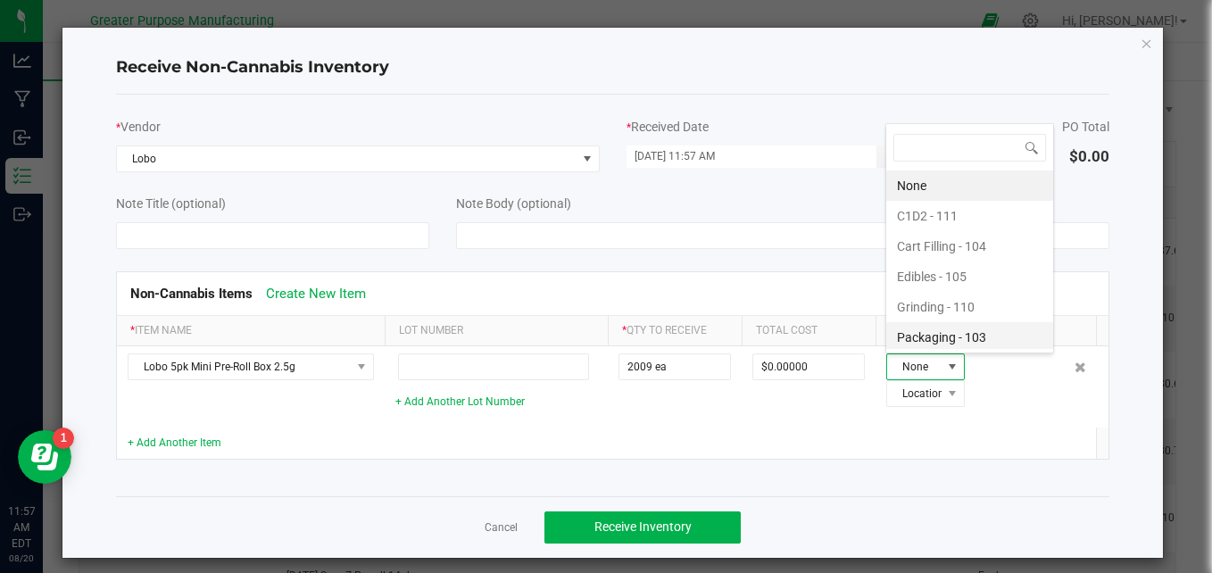
click at [924, 338] on li "Packaging - 103" at bounding box center [969, 337] width 167 height 30
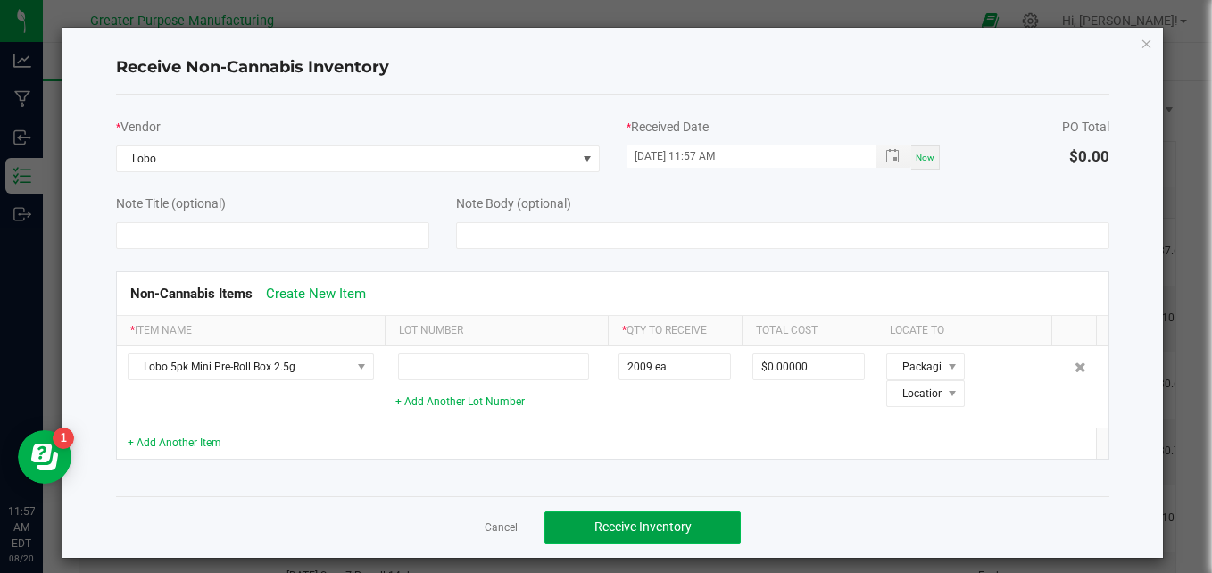
click at [631, 520] on span "Receive Inventory" at bounding box center [642, 526] width 97 height 14
